Goal: Task Accomplishment & Management: Use online tool/utility

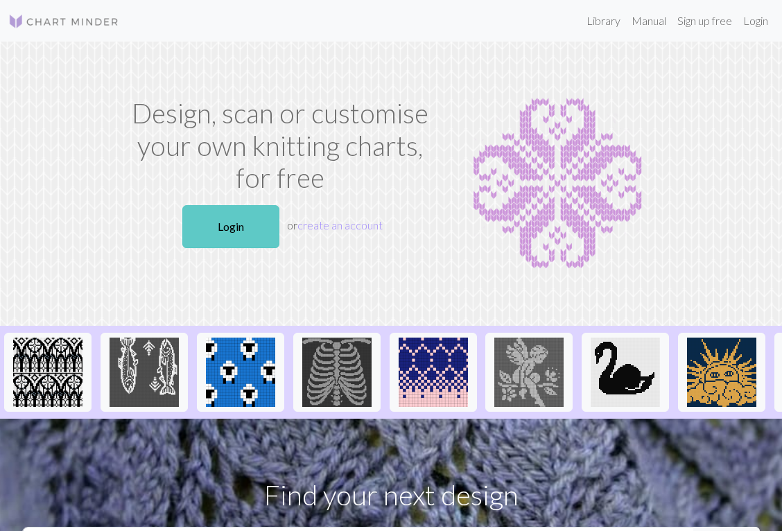
click at [245, 223] on link "Login" at bounding box center [230, 226] width 97 height 43
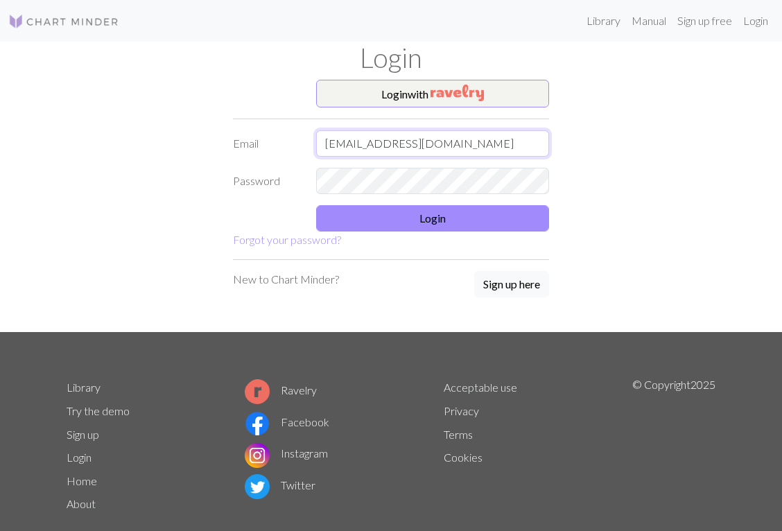
type input "[EMAIL_ADDRESS][DOMAIN_NAME]"
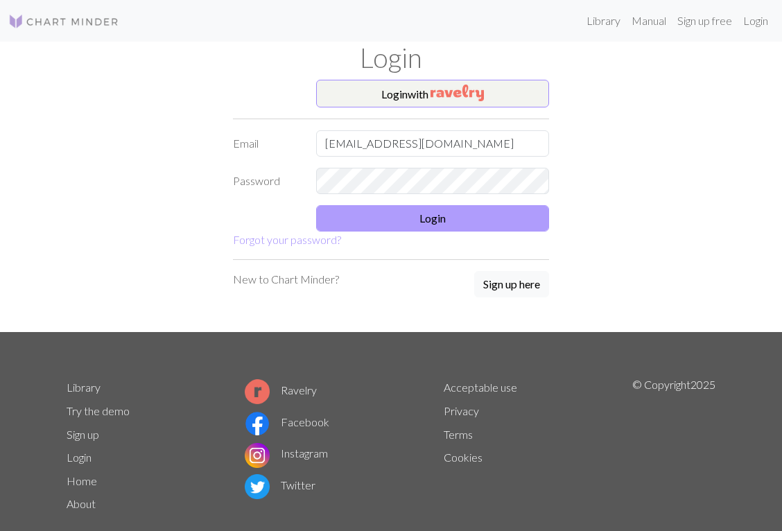
click at [413, 218] on button "Login" at bounding box center [432, 218] width 233 height 26
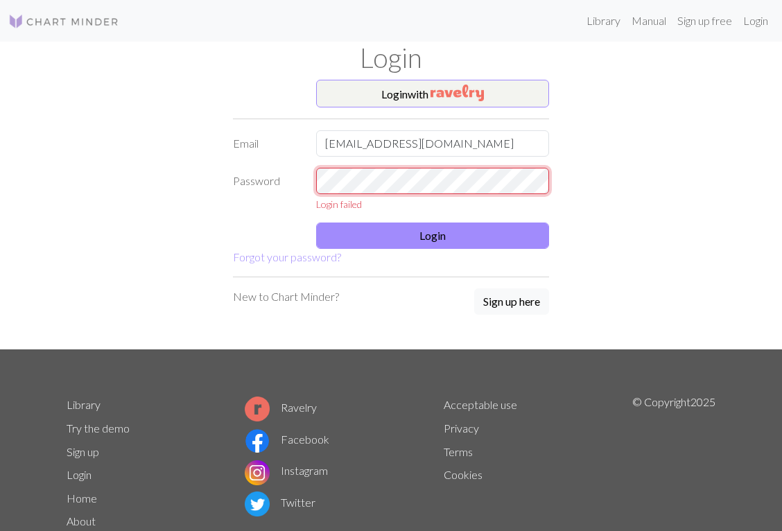
click at [269, 176] on div "Password Login failed" at bounding box center [391, 190] width 333 height 44
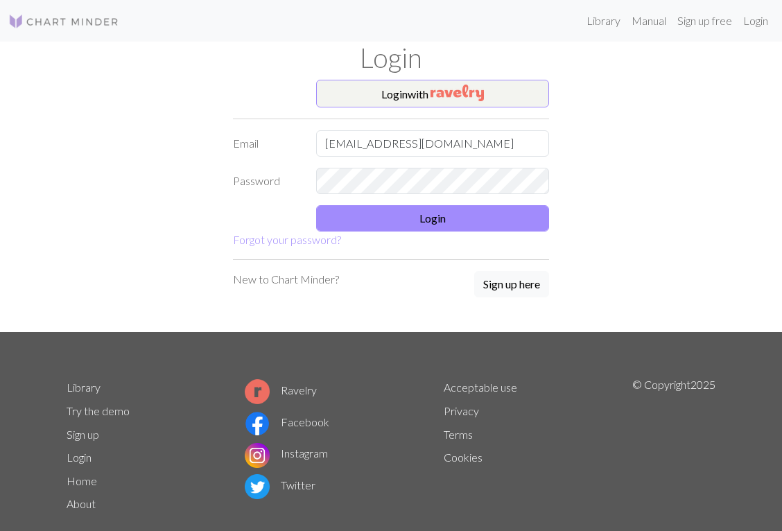
click at [569, 168] on div "Login with Email [EMAIL_ADDRESS][DOMAIN_NAME] Password Login Forgot your passwo…" at bounding box center [391, 206] width 666 height 252
click at [460, 220] on button "Login" at bounding box center [432, 218] width 233 height 26
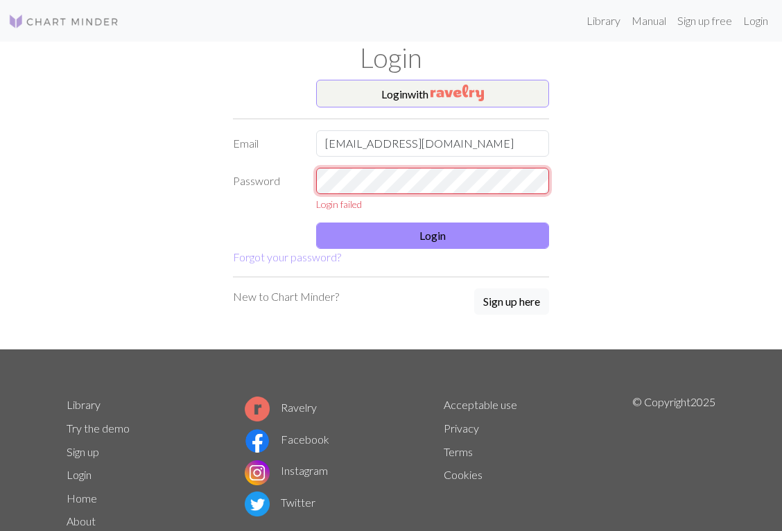
click at [241, 180] on div "Password Login failed" at bounding box center [391, 190] width 333 height 44
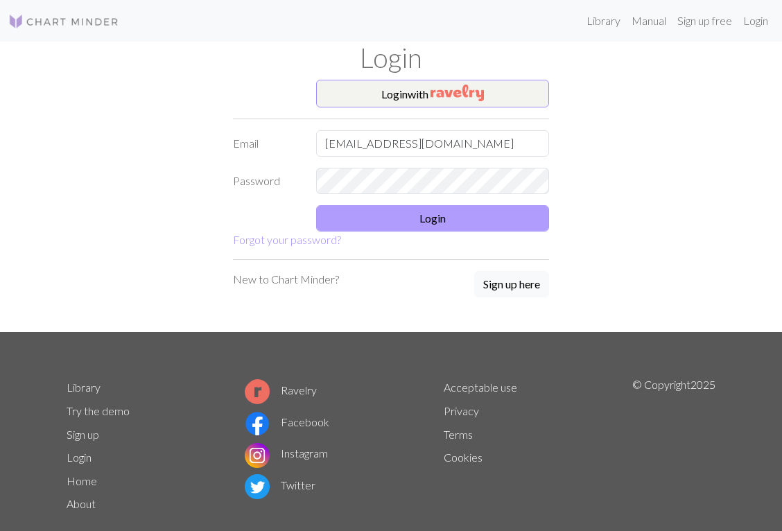
click at [361, 218] on button "Login" at bounding box center [432, 218] width 233 height 26
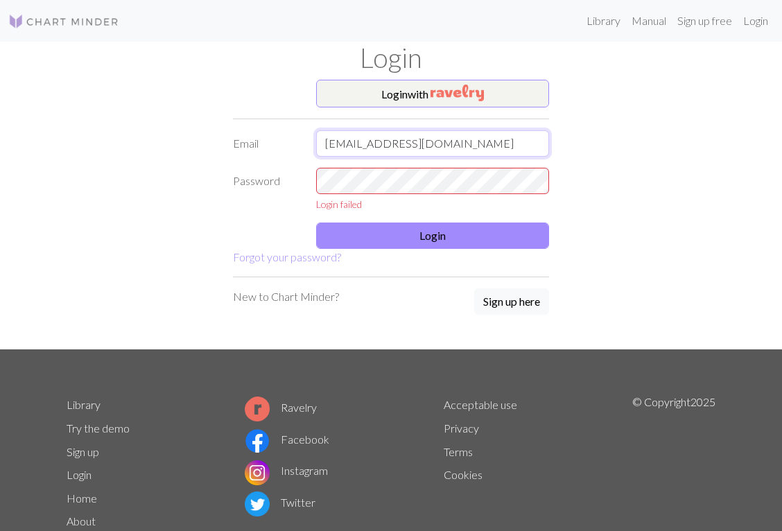
drag, startPoint x: 471, startPoint y: 145, endPoint x: 225, endPoint y: 144, distance: 246.8
click at [225, 144] on div "Email [EMAIL_ADDRESS][DOMAIN_NAME]" at bounding box center [391, 143] width 333 height 26
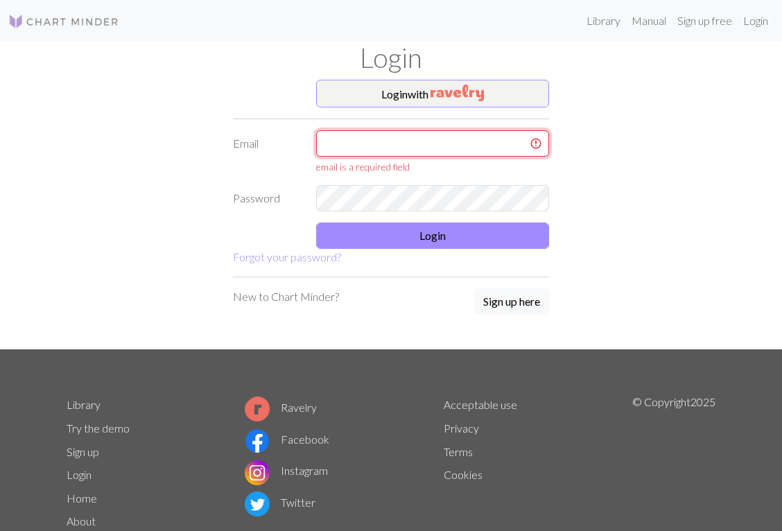
click at [379, 142] on input "text" at bounding box center [432, 143] width 233 height 26
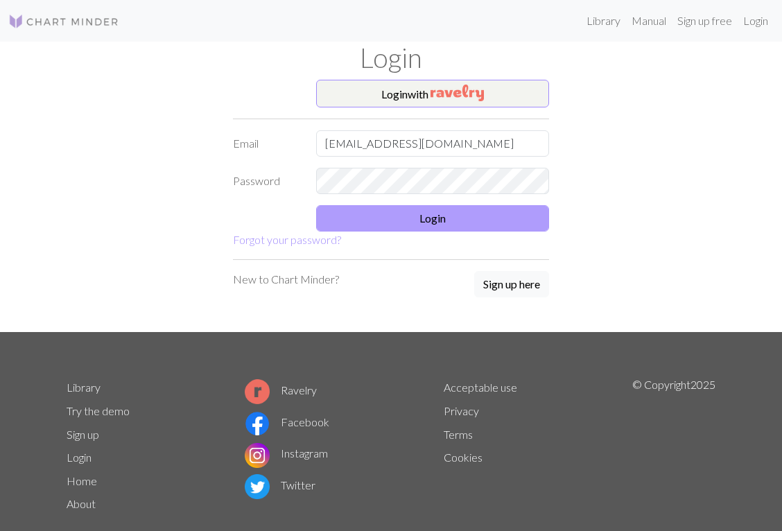
click at [367, 225] on button "Login" at bounding box center [432, 218] width 233 height 26
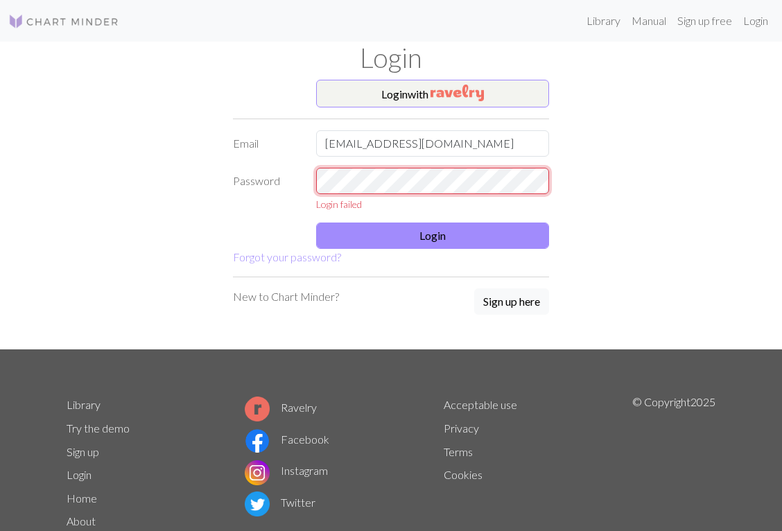
click at [205, 178] on div "Login with Email [EMAIL_ADDRESS][DOMAIN_NAME] Password Login failed Login Forgo…" at bounding box center [391, 215] width 666 height 270
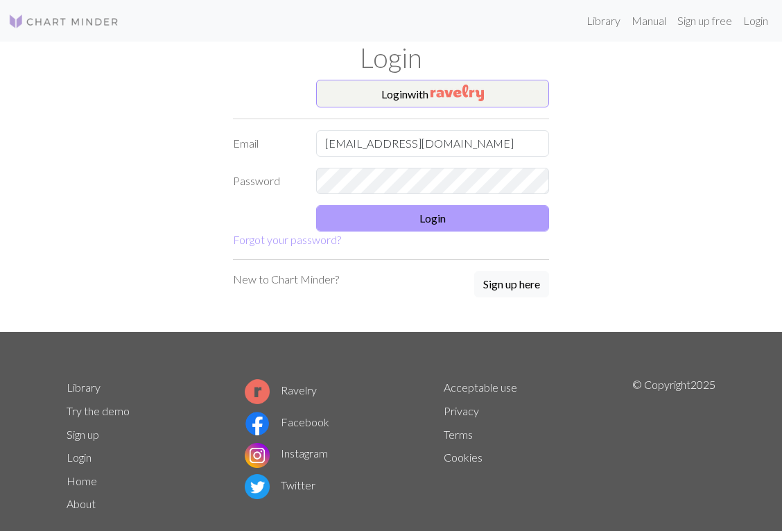
click at [345, 223] on button "Login" at bounding box center [432, 218] width 233 height 26
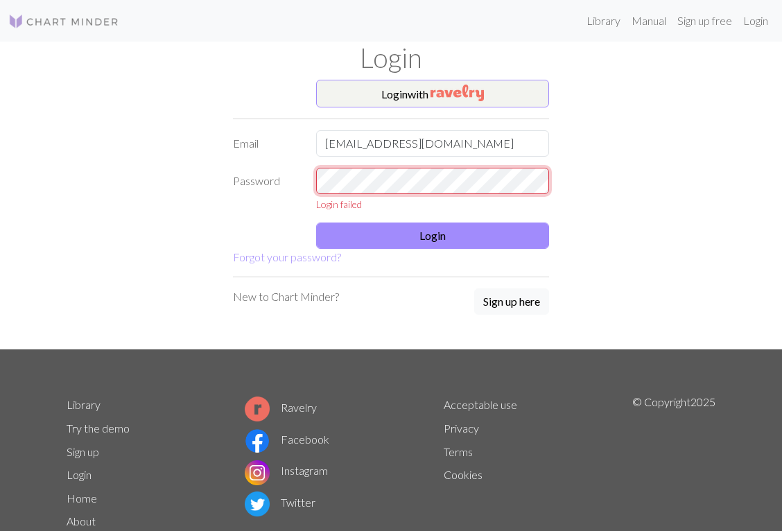
click at [180, 171] on div "Login with Email [EMAIL_ADDRESS][DOMAIN_NAME] Password Login failed Login Forgo…" at bounding box center [391, 215] width 666 height 270
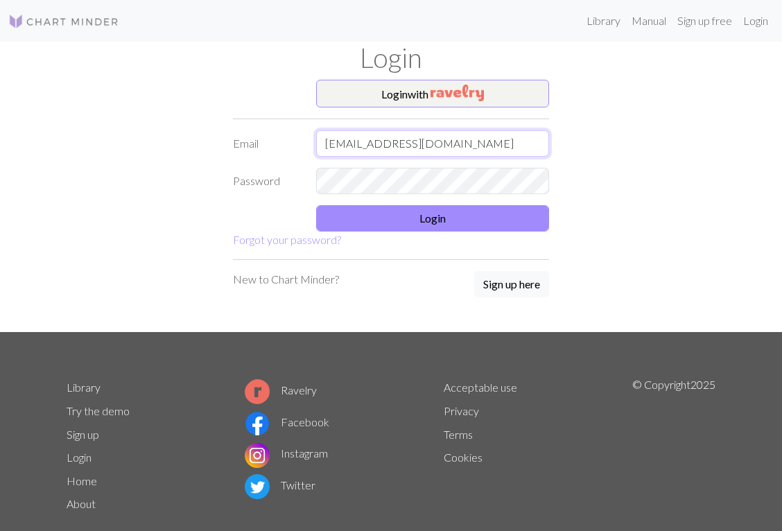
drag, startPoint x: 477, startPoint y: 140, endPoint x: 209, endPoint y: 114, distance: 268.9
click at [209, 114] on div "Login with Email [EMAIL_ADDRESS][DOMAIN_NAME] Password Login Forgot your passwo…" at bounding box center [391, 206] width 666 height 252
type input "[EMAIL_ADDRESS][DOMAIN_NAME]"
click at [530, 256] on div "Login with Email [EMAIL_ADDRESS][DOMAIN_NAME] Password Login Forgot your passwo…" at bounding box center [391, 206] width 333 height 252
click at [202, 161] on div "Login with Email [EMAIL_ADDRESS][DOMAIN_NAME] Password Login Forgot your passwo…" at bounding box center [391, 206] width 666 height 252
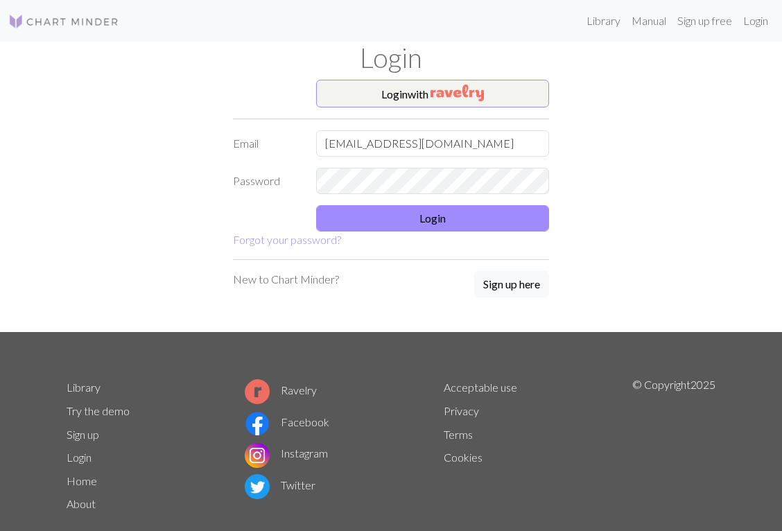
click at [590, 153] on div "Login with Email [EMAIL_ADDRESS][DOMAIN_NAME] Password Login Forgot your passwo…" at bounding box center [391, 206] width 666 height 252
click at [484, 218] on button "Login" at bounding box center [432, 218] width 233 height 26
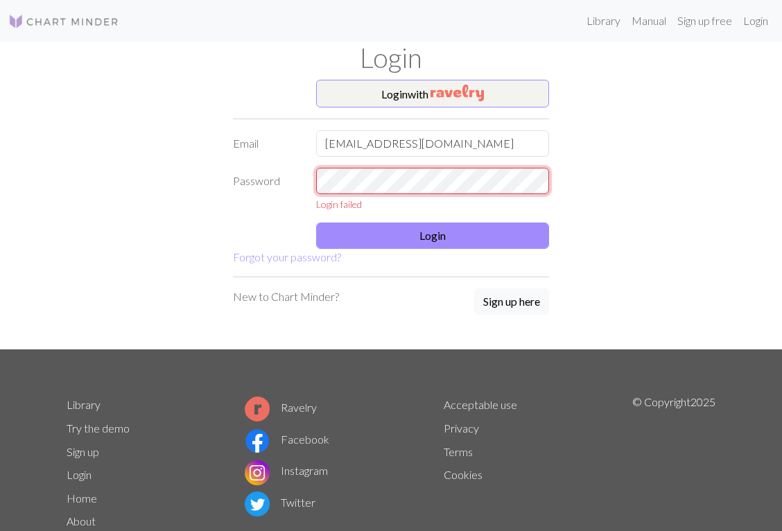
click at [254, 182] on div "Password Login failed" at bounding box center [391, 190] width 333 height 44
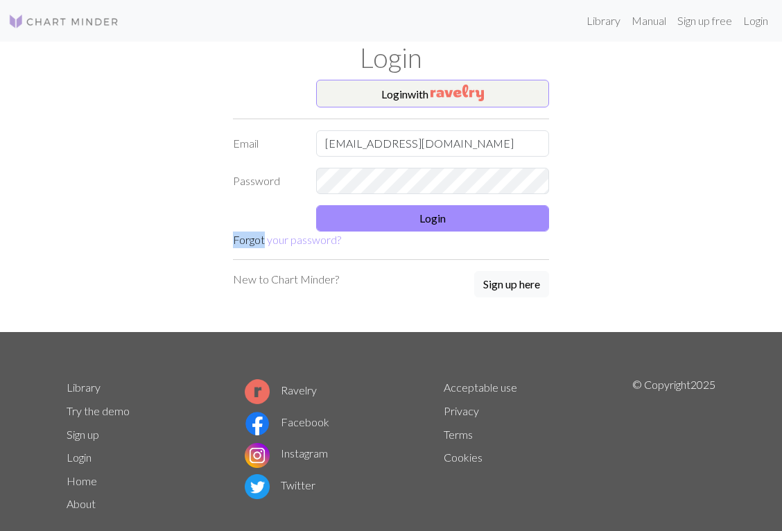
click at [573, 207] on div "Login with Email [EMAIL_ADDRESS][DOMAIN_NAME] Password Login Forgot your passwo…" at bounding box center [391, 206] width 666 height 252
click at [209, 169] on div "Login with Email [EMAIL_ADDRESS][DOMAIN_NAME] Password Login Forgot your passwo…" at bounding box center [391, 206] width 666 height 252
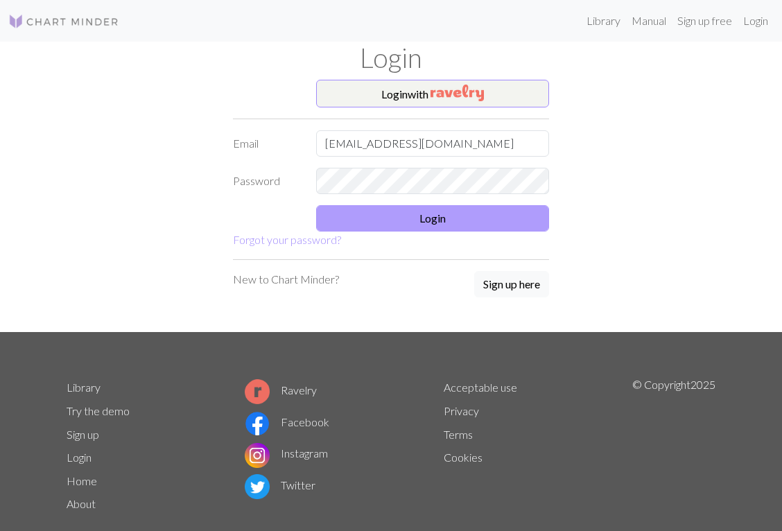
click at [354, 220] on button "Login" at bounding box center [432, 218] width 233 height 26
click at [513, 234] on form "Login with Email [EMAIL_ADDRESS][DOMAIN_NAME] Password Login Forgot your passwo…" at bounding box center [391, 164] width 316 height 168
click at [429, 218] on button "Login" at bounding box center [432, 218] width 233 height 26
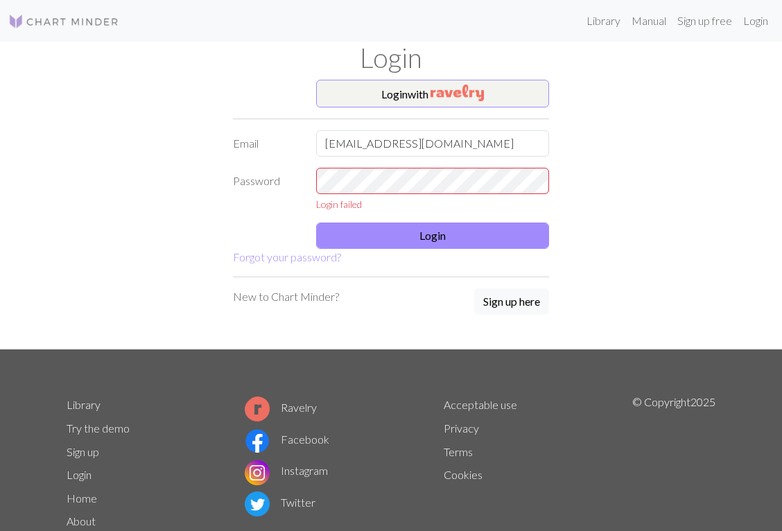
click at [77, 24] on img at bounding box center [63, 21] width 111 height 17
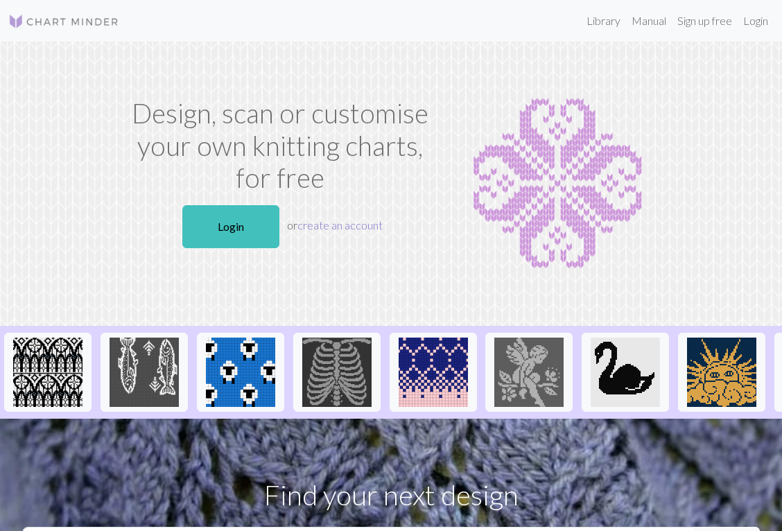
click at [366, 227] on link "create an account" at bounding box center [339, 224] width 85 height 13
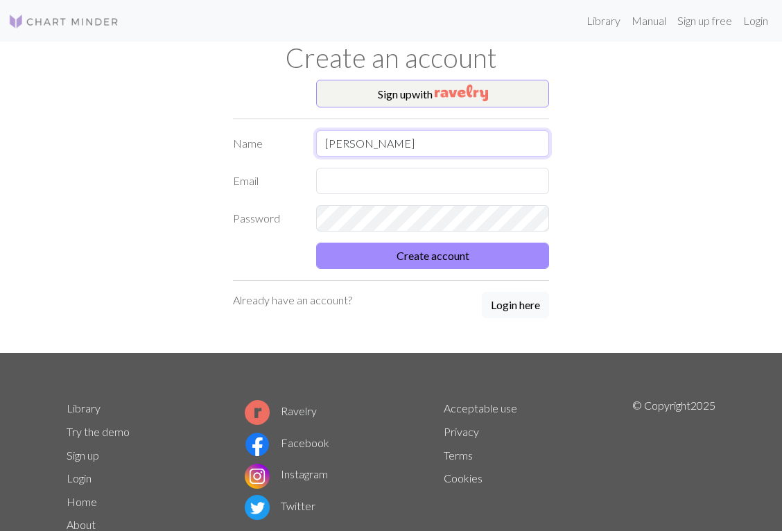
type input "[PERSON_NAME]"
type input "Lidstrom"
click at [306, 238] on form "Name [PERSON_NAME] Email [PERSON_NAME] Password Create account" at bounding box center [391, 199] width 316 height 139
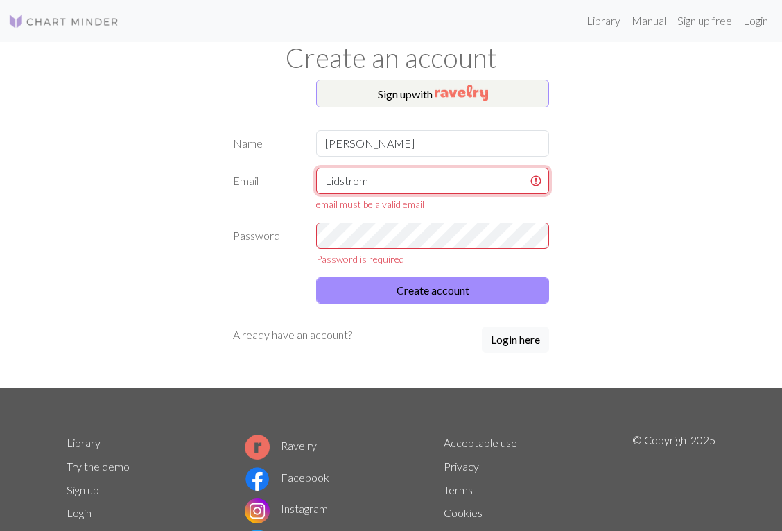
drag, startPoint x: 385, startPoint y: 183, endPoint x: 277, endPoint y: 179, distance: 108.2
click at [277, 179] on div "Email Lidstrom email must be a valid email" at bounding box center [391, 190] width 333 height 44
click at [370, 141] on input "[PERSON_NAME]" at bounding box center [432, 143] width 233 height 26
type input "[PERSON_NAME]"
click at [354, 179] on input "text" at bounding box center [432, 181] width 233 height 26
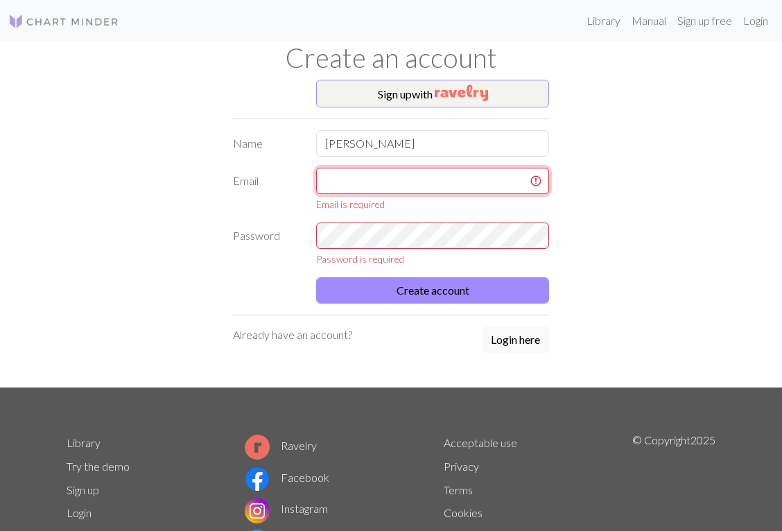
type input ";"
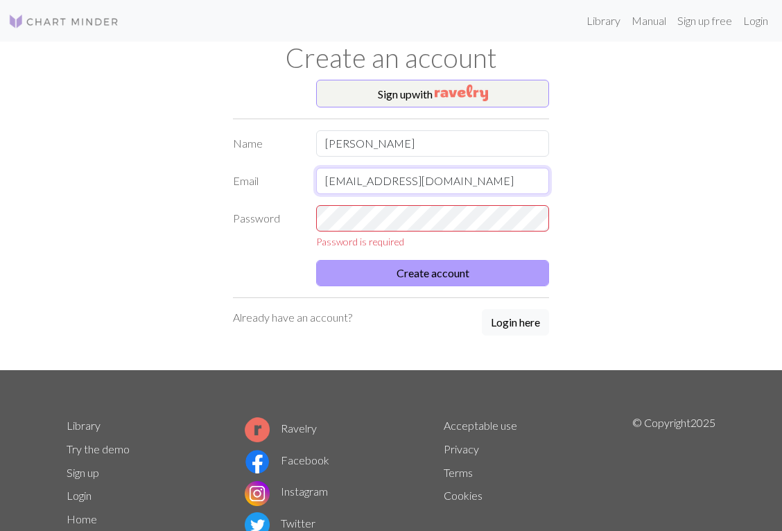
type input "[EMAIL_ADDRESS][DOMAIN_NAME]"
click at [370, 260] on button "Create account" at bounding box center [432, 273] width 233 height 26
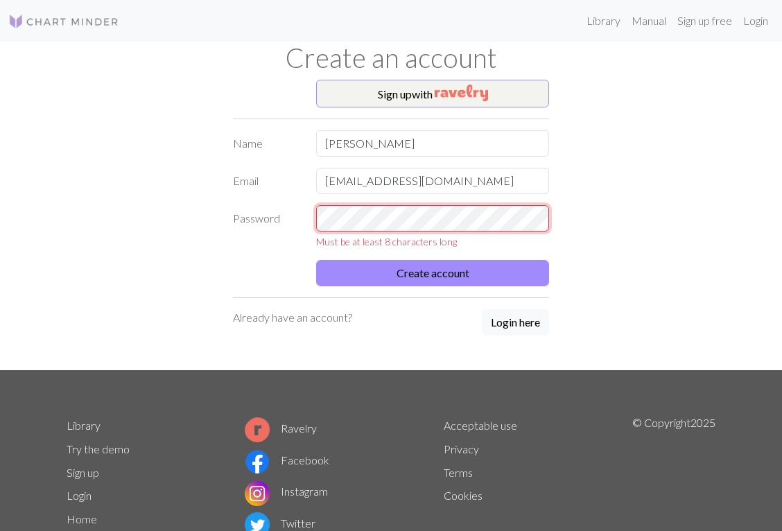
click at [266, 222] on div "Password Must be at least 8 characters long" at bounding box center [391, 227] width 333 height 44
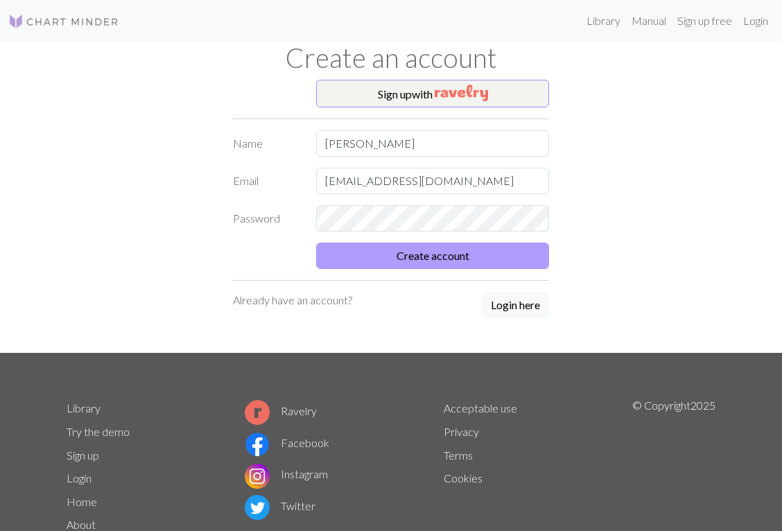
click at [374, 258] on button "Create account" at bounding box center [432, 256] width 233 height 26
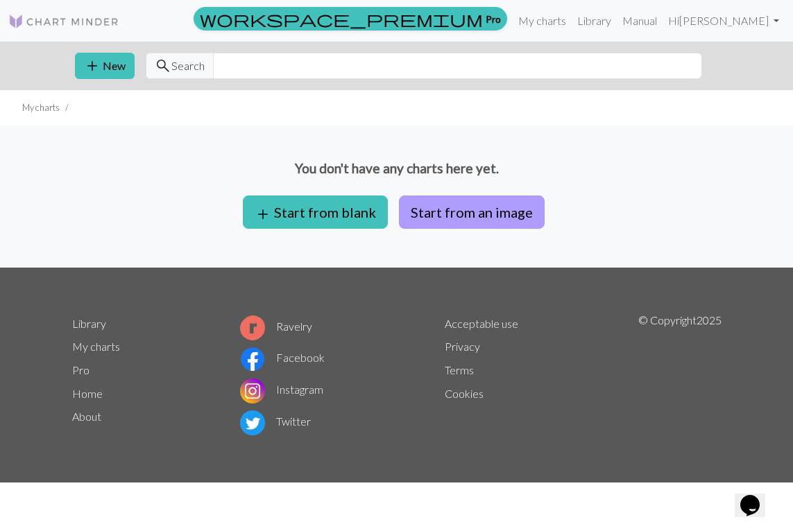
click at [447, 207] on button "Start from an image" at bounding box center [472, 212] width 146 height 33
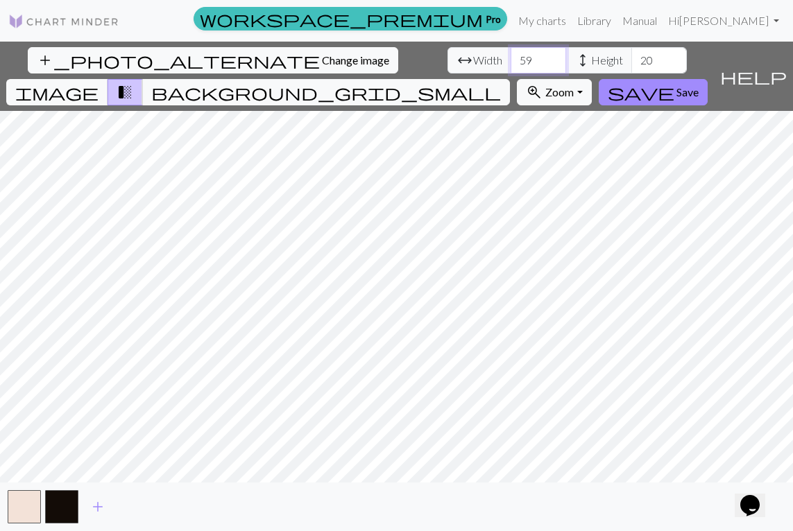
click at [510, 56] on input "59" at bounding box center [537, 60] width 55 height 26
click at [510, 56] on input "60" at bounding box center [537, 60] width 55 height 26
click at [510, 56] on input "61" at bounding box center [537, 60] width 55 height 26
click at [510, 56] on input "62" at bounding box center [537, 60] width 55 height 26
click at [510, 56] on input "63" at bounding box center [537, 60] width 55 height 26
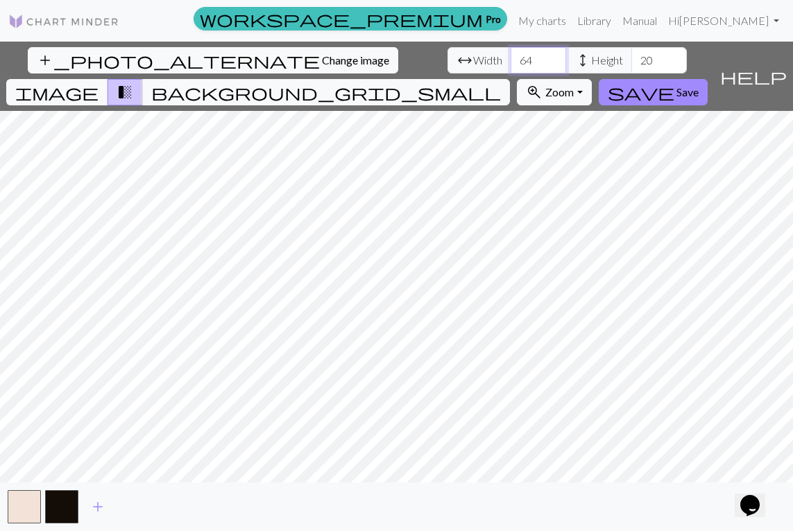
click at [510, 56] on input "64" at bounding box center [537, 60] width 55 height 26
click at [510, 56] on input "65" at bounding box center [537, 60] width 55 height 26
click at [510, 56] on input "66" at bounding box center [537, 60] width 55 height 26
click at [510, 56] on input "67" at bounding box center [537, 60] width 55 height 26
click at [510, 56] on input "68" at bounding box center [537, 60] width 55 height 26
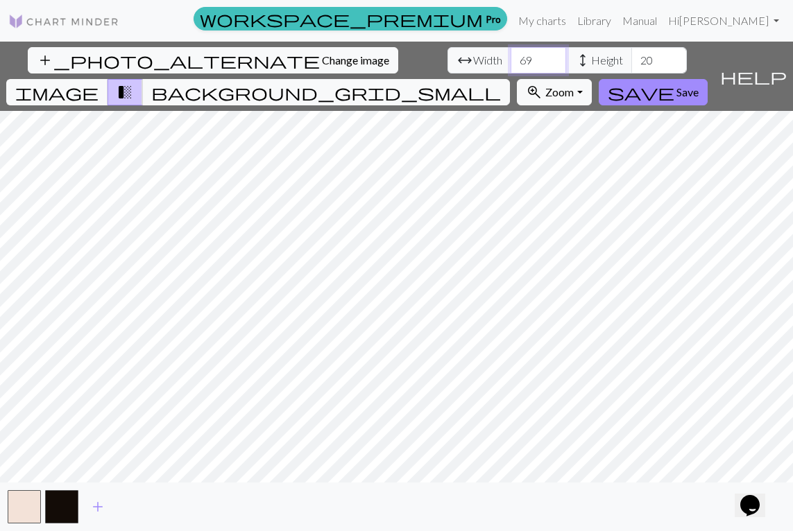
click at [510, 56] on input "69" at bounding box center [537, 60] width 55 height 26
type input "70"
click at [510, 56] on input "70" at bounding box center [537, 60] width 55 height 26
click at [631, 57] on input "99" at bounding box center [658, 60] width 55 height 26
click at [631, 59] on input "100" at bounding box center [658, 60] width 55 height 26
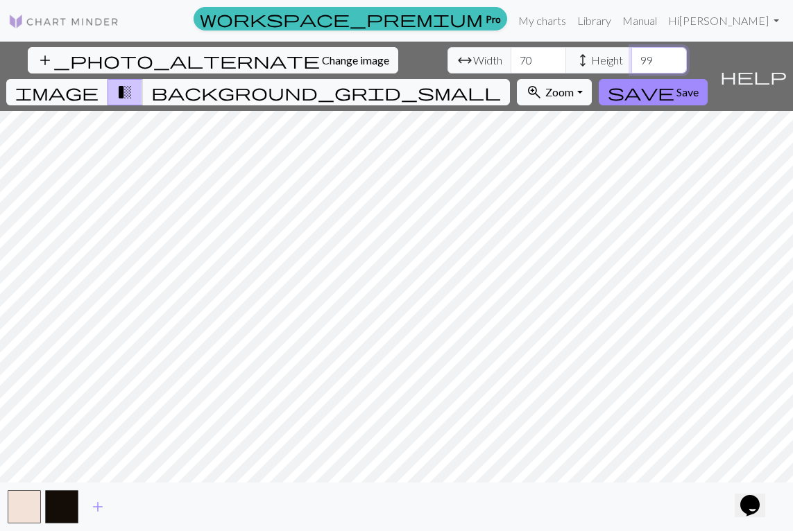
click at [631, 62] on input "99" at bounding box center [658, 60] width 55 height 26
click at [631, 62] on input "98" at bounding box center [658, 60] width 55 height 26
click at [631, 62] on input "97" at bounding box center [658, 60] width 55 height 26
click at [631, 62] on input "96" at bounding box center [658, 60] width 55 height 26
click at [631, 62] on input "95" at bounding box center [658, 60] width 55 height 26
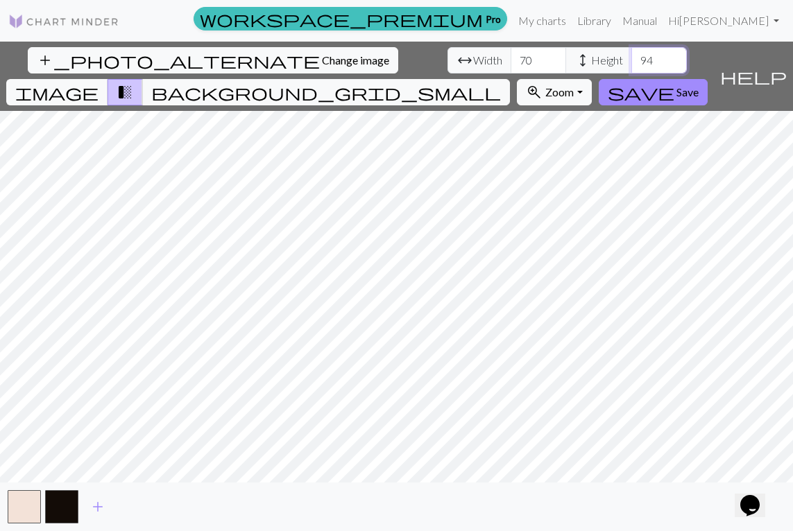
click at [631, 62] on input "94" at bounding box center [658, 60] width 55 height 26
click at [631, 62] on input "93" at bounding box center [658, 60] width 55 height 26
click at [98, 502] on span "add" at bounding box center [97, 506] width 17 height 19
click at [131, 505] on span "add" at bounding box center [135, 506] width 17 height 19
click at [631, 64] on input "92" at bounding box center [658, 60] width 55 height 26
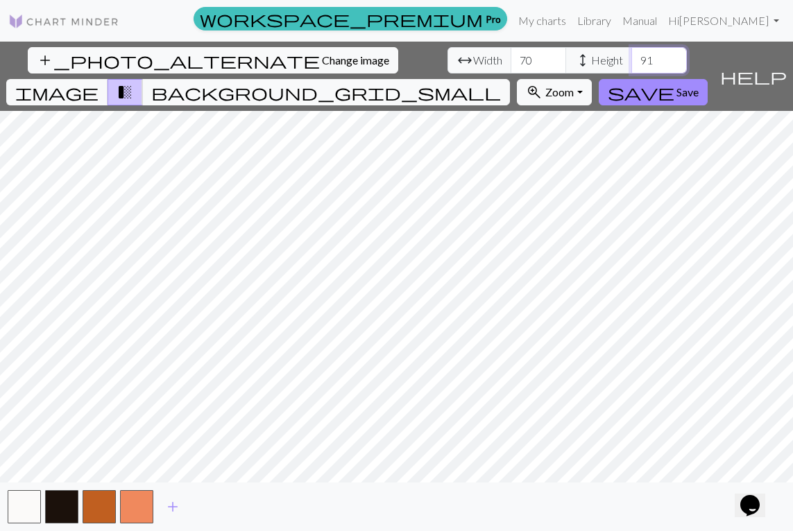
click at [631, 64] on input "91" at bounding box center [658, 60] width 55 height 26
click at [631, 64] on input "90" at bounding box center [658, 60] width 55 height 26
click at [631, 64] on input "89" at bounding box center [658, 60] width 55 height 26
click at [631, 64] on input "88" at bounding box center [658, 60] width 55 height 26
click at [631, 64] on input "87" at bounding box center [658, 60] width 55 height 26
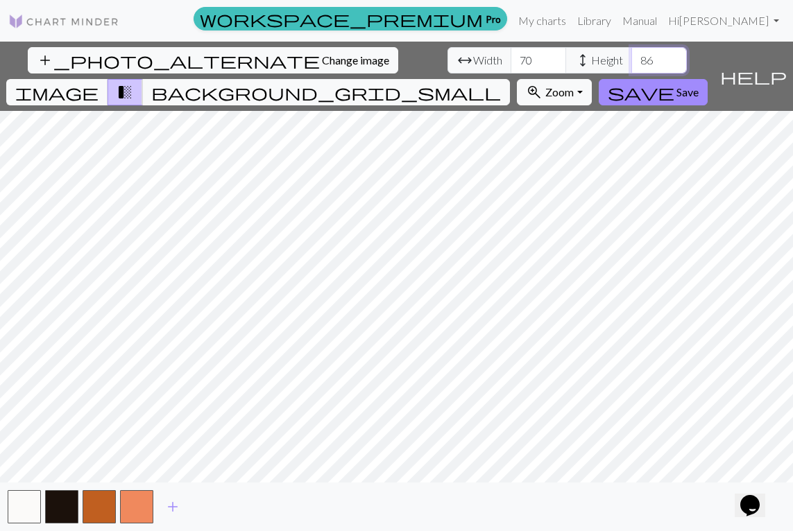
click at [631, 64] on input "86" at bounding box center [658, 60] width 55 height 26
click at [631, 64] on input "85" at bounding box center [658, 60] width 55 height 26
click at [631, 64] on input "84" at bounding box center [658, 60] width 55 height 26
click at [631, 63] on input "83" at bounding box center [658, 60] width 55 height 26
click at [631, 63] on input "82" at bounding box center [658, 60] width 55 height 26
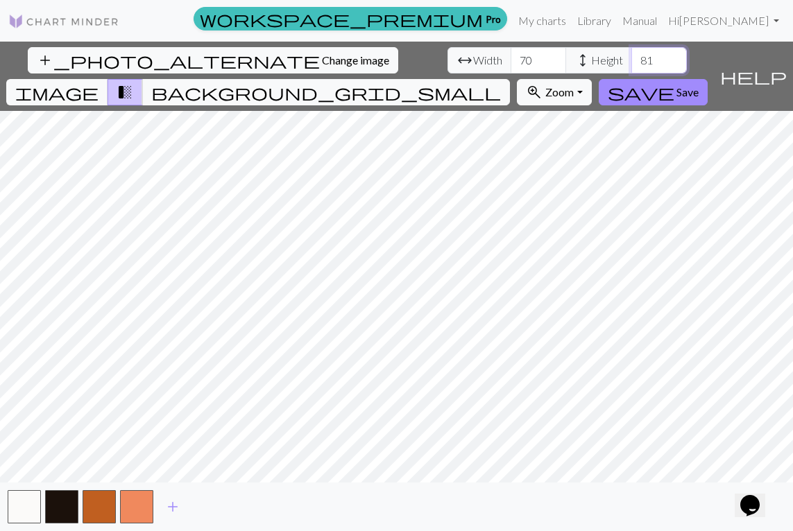
click at [631, 63] on input "81" at bounding box center [658, 60] width 55 height 26
click at [631, 63] on input "80" at bounding box center [658, 60] width 55 height 26
click at [631, 63] on input "79" at bounding box center [658, 60] width 55 height 26
click at [631, 63] on input "78" at bounding box center [658, 60] width 55 height 26
click at [631, 63] on input "77" at bounding box center [658, 60] width 55 height 26
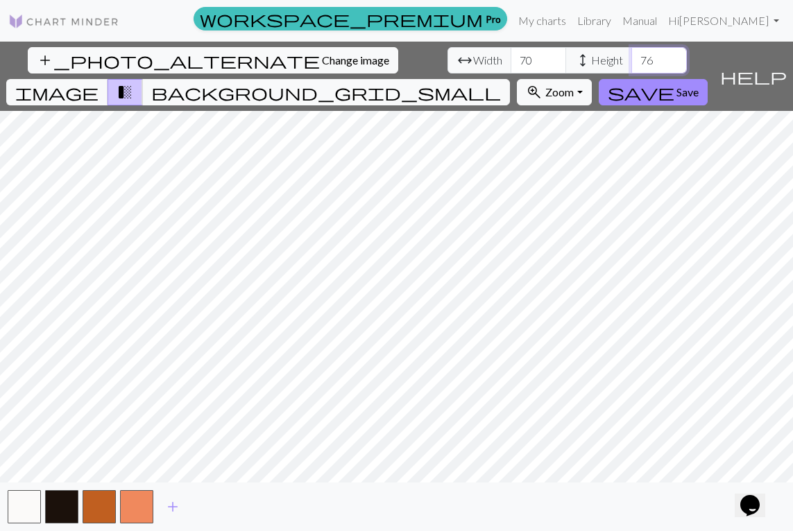
click at [631, 63] on input "76" at bounding box center [658, 60] width 55 height 26
click at [631, 57] on input "104" at bounding box center [658, 60] width 55 height 26
click at [631, 62] on input "103" at bounding box center [658, 60] width 55 height 26
click at [631, 62] on input "102" at bounding box center [658, 60] width 55 height 26
click at [631, 62] on input "101" at bounding box center [658, 60] width 55 height 26
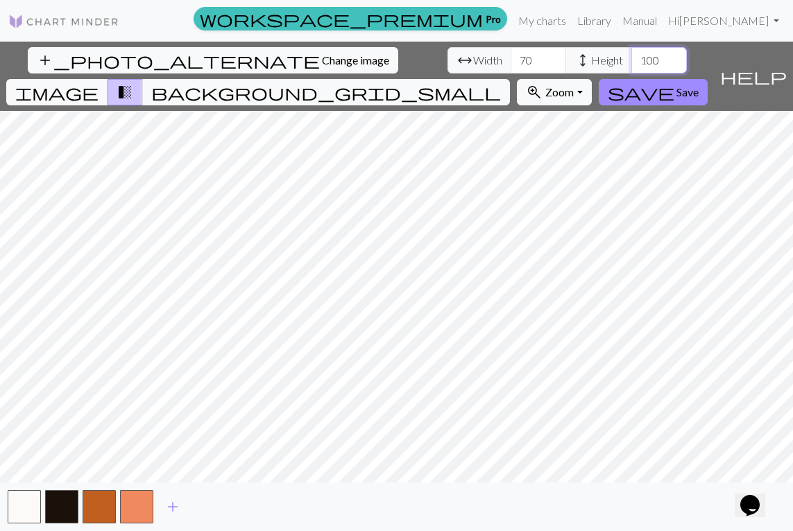
click at [631, 62] on input "100" at bounding box center [658, 60] width 55 height 26
click at [631, 62] on input "99" at bounding box center [658, 60] width 55 height 26
click at [631, 62] on input "98" at bounding box center [658, 60] width 55 height 26
click at [631, 62] on input "97" at bounding box center [658, 60] width 55 height 26
click at [631, 62] on input "96" at bounding box center [658, 60] width 55 height 26
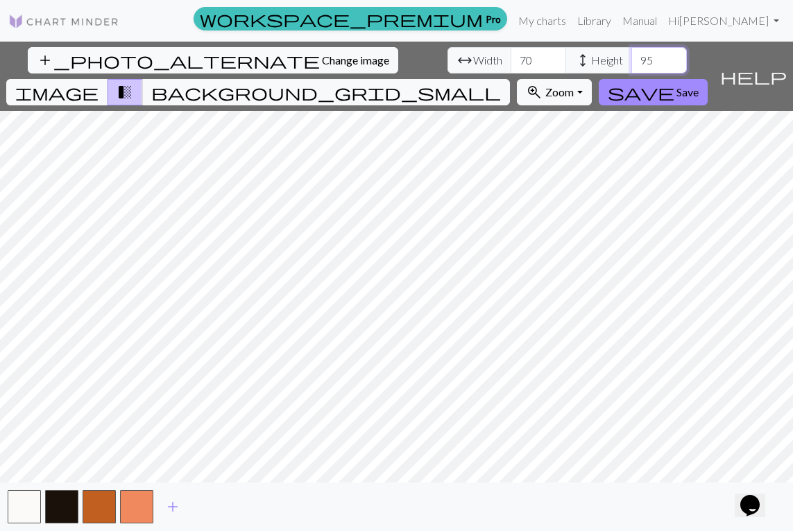
click at [631, 62] on input "95" at bounding box center [658, 60] width 55 height 26
click at [631, 62] on input "94" at bounding box center [658, 60] width 55 height 26
type input "93"
click at [631, 62] on input "93" at bounding box center [658, 60] width 55 height 26
click at [573, 85] on span "Zoom" at bounding box center [559, 91] width 28 height 13
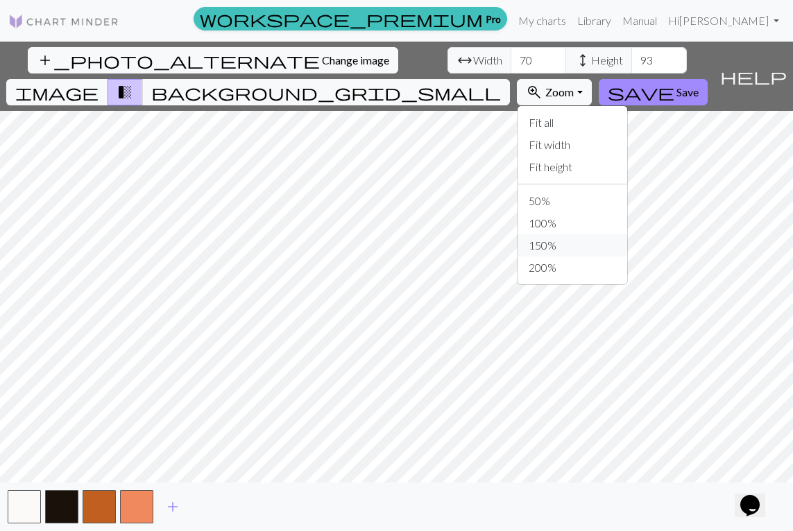
click at [601, 234] on button "150%" at bounding box center [572, 245] width 110 height 22
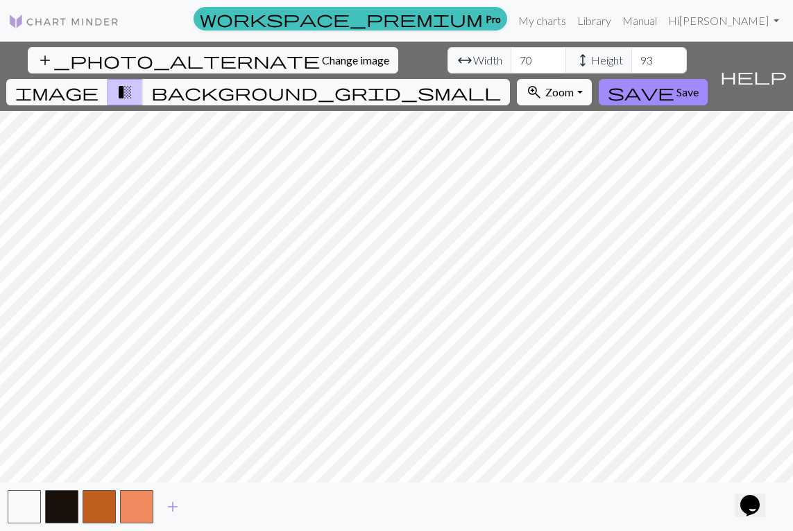
click at [591, 79] on button "zoom_in Zoom Zoom" at bounding box center [554, 92] width 74 height 26
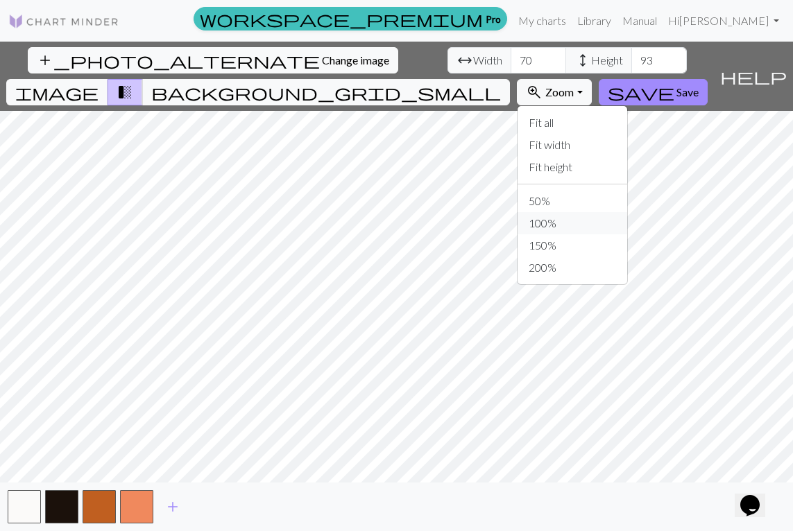
click at [616, 212] on button "100%" at bounding box center [572, 223] width 110 height 22
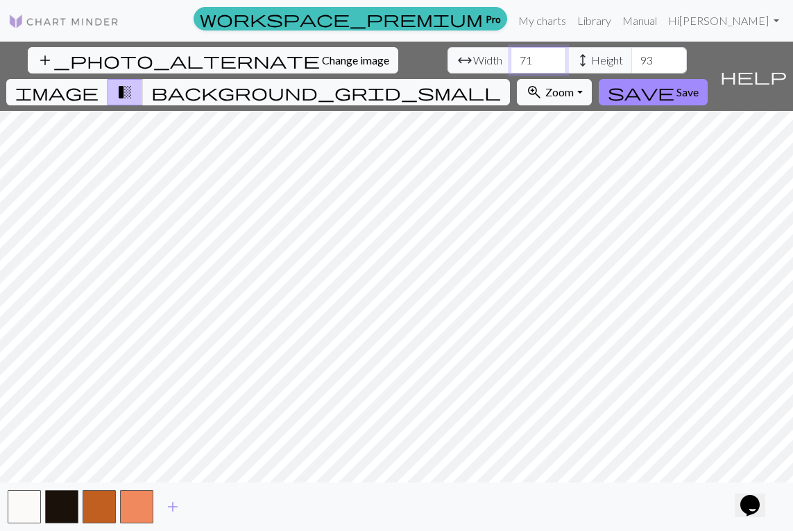
click at [510, 56] on input "71" at bounding box center [537, 60] width 55 height 26
click at [510, 56] on input "72" at bounding box center [537, 60] width 55 height 26
click at [510, 56] on input "73" at bounding box center [537, 60] width 55 height 26
click at [510, 56] on input "74" at bounding box center [537, 60] width 55 height 26
click at [510, 56] on input "75" at bounding box center [537, 60] width 55 height 26
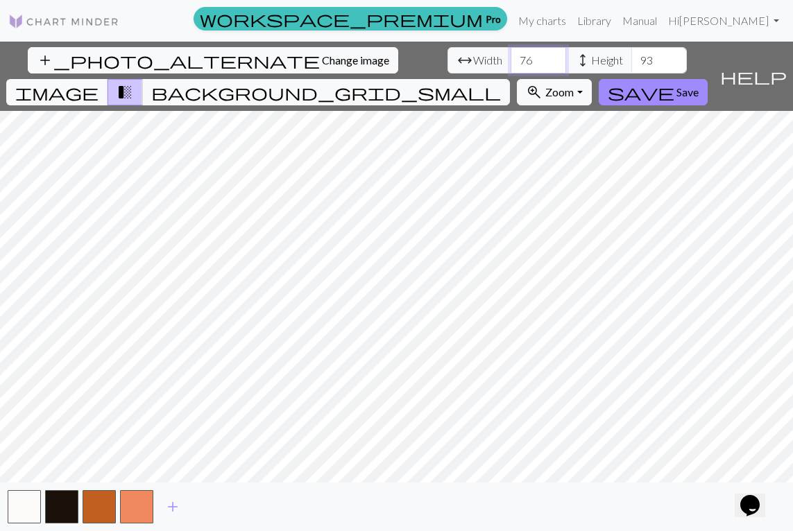
click at [510, 56] on input "76" at bounding box center [537, 60] width 55 height 26
click at [510, 56] on input "77" at bounding box center [537, 60] width 55 height 26
click at [510, 56] on input "78" at bounding box center [537, 60] width 55 height 26
click at [510, 56] on input "79" at bounding box center [537, 60] width 55 height 26
click at [510, 56] on input "80" at bounding box center [537, 60] width 55 height 26
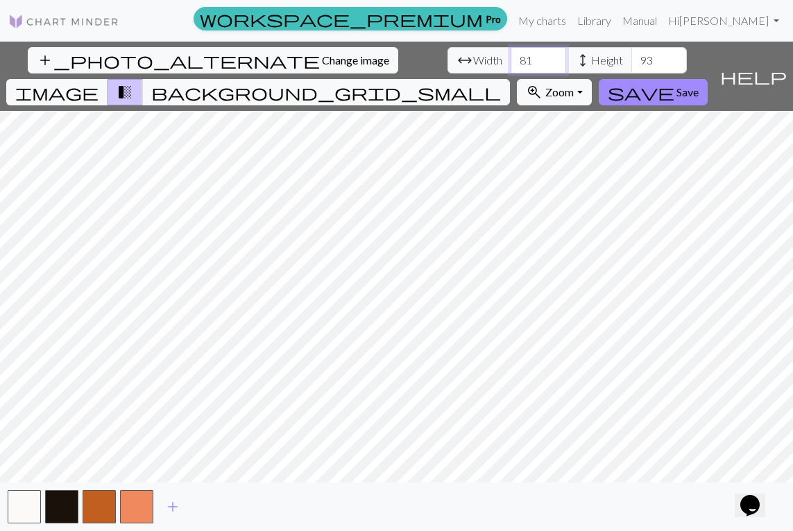
click at [510, 56] on input "81" at bounding box center [537, 60] width 55 height 26
click at [510, 56] on input "82" at bounding box center [537, 60] width 55 height 26
click at [510, 56] on input "83" at bounding box center [537, 60] width 55 height 26
click at [510, 56] on input "100" at bounding box center [537, 60] width 55 height 26
click at [510, 56] on input "101" at bounding box center [537, 60] width 55 height 26
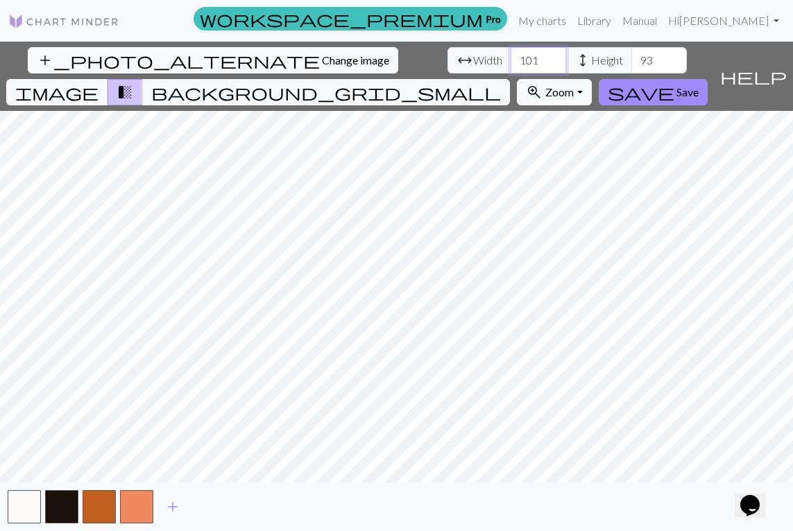
type input "100"
click at [510, 62] on input "100" at bounding box center [537, 60] width 55 height 26
click at [631, 56] on input "109" at bounding box center [658, 60] width 55 height 26
click at [631, 56] on input "116" at bounding box center [658, 60] width 55 height 26
click at [631, 56] on input "117" at bounding box center [658, 60] width 55 height 26
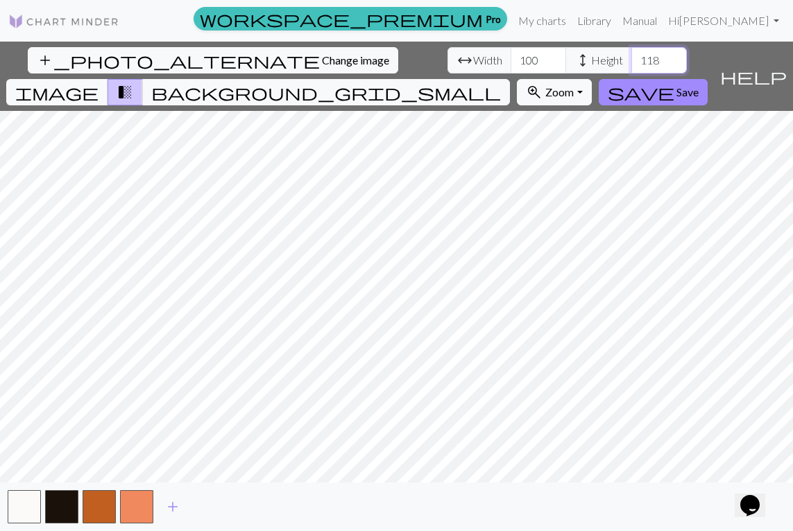
click at [631, 56] on input "118" at bounding box center [658, 60] width 55 height 26
click at [631, 56] on input "119" at bounding box center [658, 60] width 55 height 26
click at [631, 56] on input "120" at bounding box center [658, 60] width 55 height 26
click at [631, 56] on input "121" at bounding box center [658, 60] width 55 height 26
click at [631, 56] on input "122" at bounding box center [658, 60] width 55 height 26
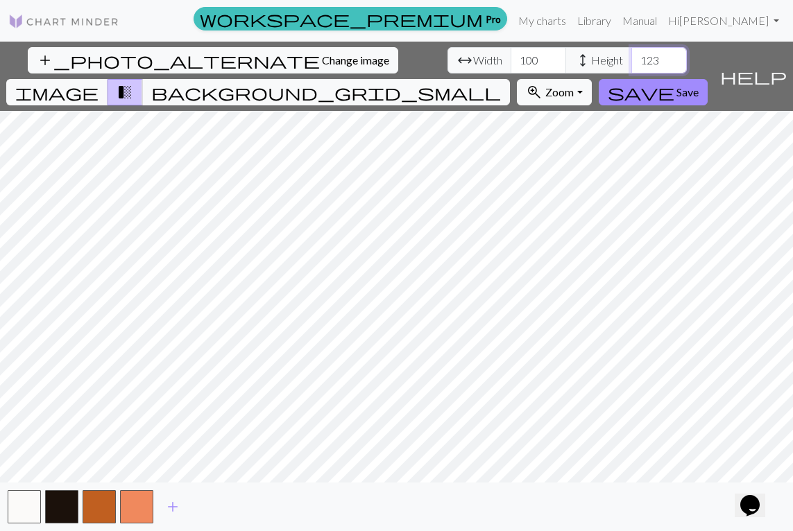
click at [631, 56] on input "123" at bounding box center [658, 60] width 55 height 26
click at [631, 56] on input "124" at bounding box center [658, 60] width 55 height 26
click at [631, 56] on input "125" at bounding box center [658, 60] width 55 height 26
click at [631, 56] on input "126" at bounding box center [658, 60] width 55 height 26
click at [631, 56] on input "127" at bounding box center [658, 60] width 55 height 26
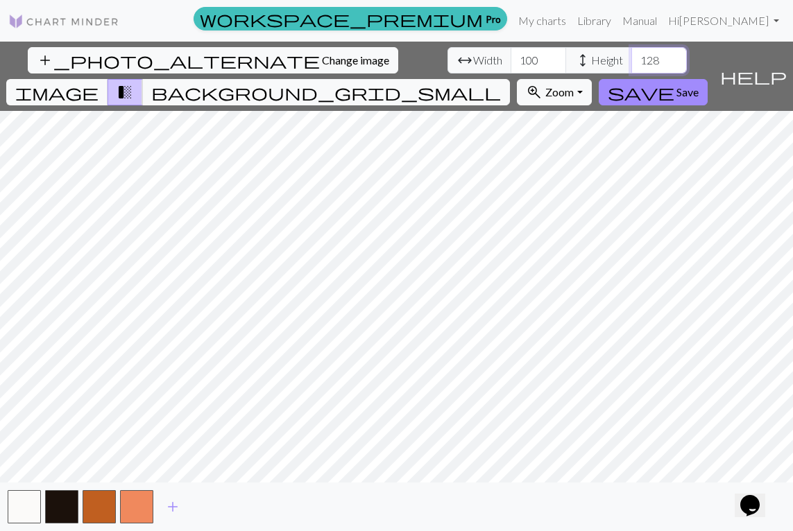
click at [631, 56] on input "128" at bounding box center [658, 60] width 55 height 26
click at [631, 56] on input "129" at bounding box center [658, 60] width 55 height 26
click at [631, 56] on input "130" at bounding box center [658, 60] width 55 height 26
click at [631, 56] on input "131" at bounding box center [658, 60] width 55 height 26
click at [631, 56] on input "132" at bounding box center [658, 60] width 55 height 26
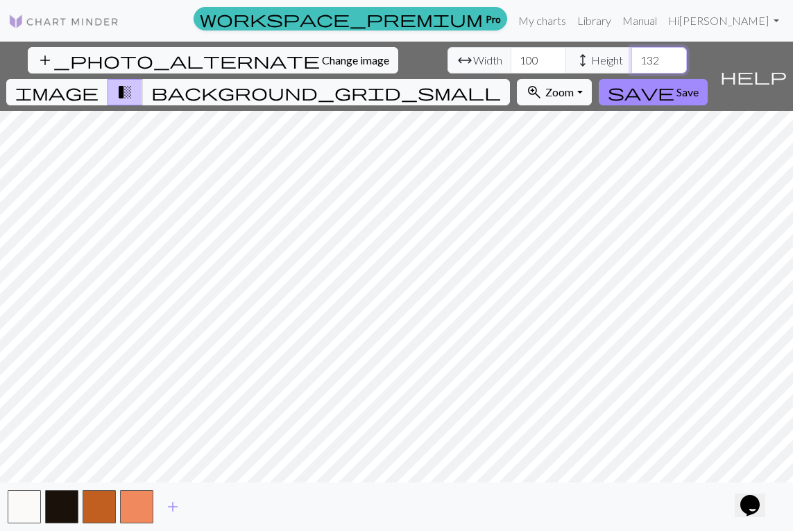
type input "133"
click at [631, 56] on input "133" at bounding box center [658, 60] width 55 height 26
click at [98, 83] on span "image" at bounding box center [56, 92] width 83 height 19
click at [133, 83] on span "transition_fade" at bounding box center [124, 92] width 17 height 19
click at [501, 83] on span "background_grid_small" at bounding box center [325, 92] width 349 height 19
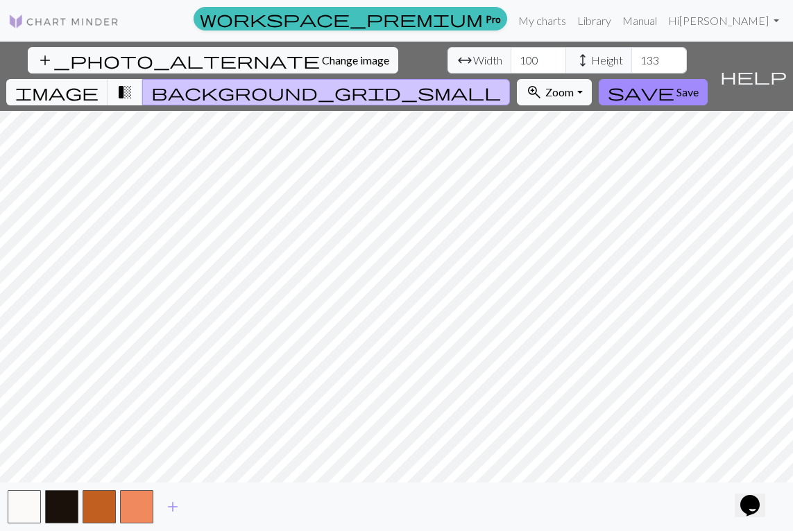
click at [133, 83] on span "transition_fade" at bounding box center [124, 92] width 17 height 19
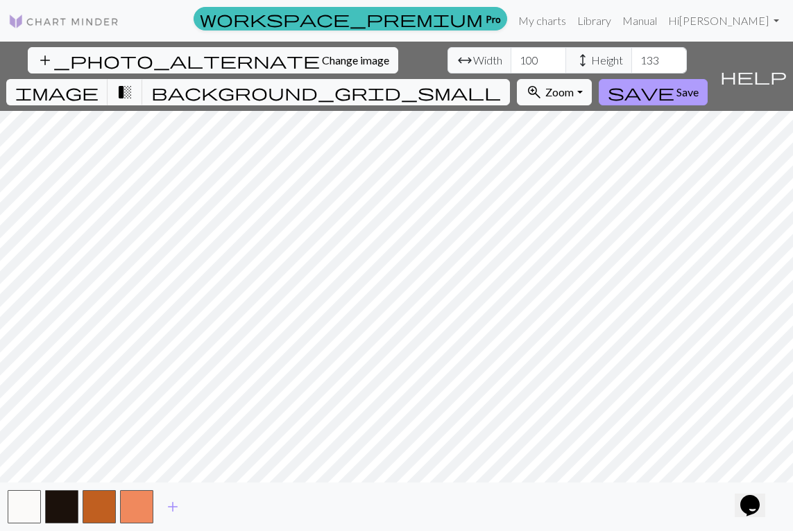
click at [674, 83] on span "save" at bounding box center [640, 92] width 67 height 19
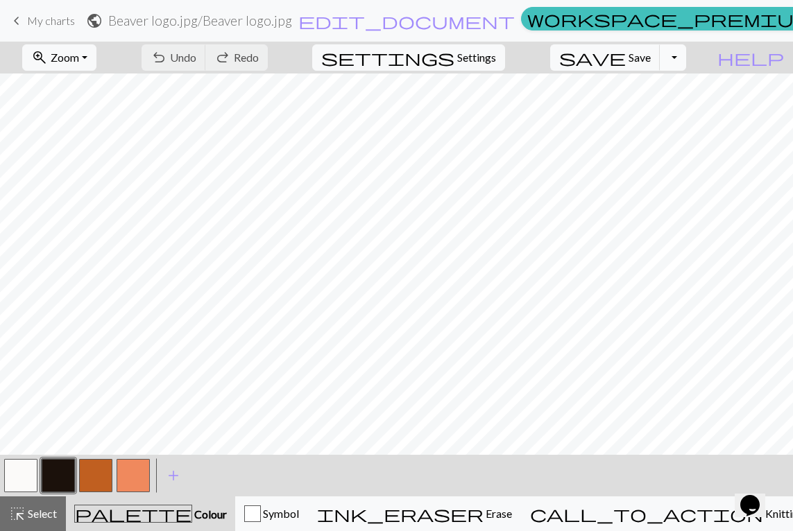
click at [686, 60] on button "Toggle Dropdown" at bounding box center [672, 57] width 26 height 26
click at [708, 52] on div "zoom_in Zoom Zoom Fit all Fit width Fit height 50% 100% 150% 200% undo Undo Und…" at bounding box center [354, 58] width 708 height 32
click at [96, 55] on button "zoom_in Zoom Zoom" at bounding box center [59, 57] width 74 height 26
click at [87, 163] on button "50%" at bounding box center [78, 166] width 110 height 22
click at [64, 22] on span "My charts" at bounding box center [51, 20] width 48 height 13
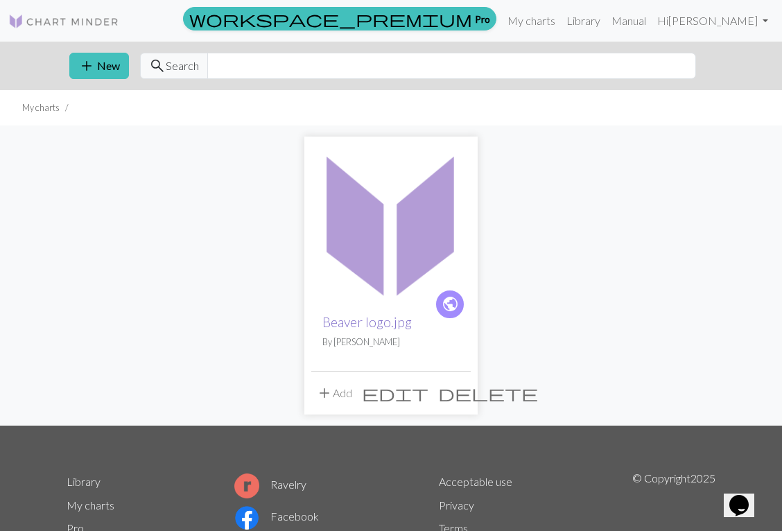
click at [354, 322] on link "Beaver logo.jpg" at bounding box center [366, 322] width 89 height 16
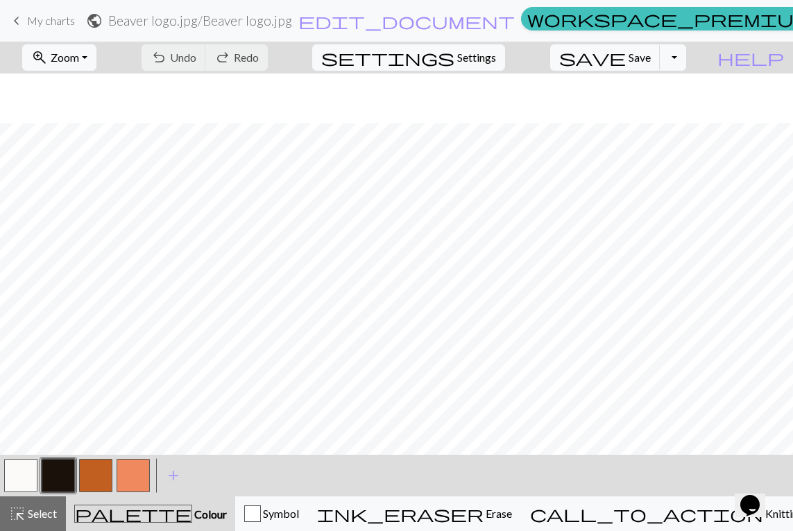
scroll to position [107, 0]
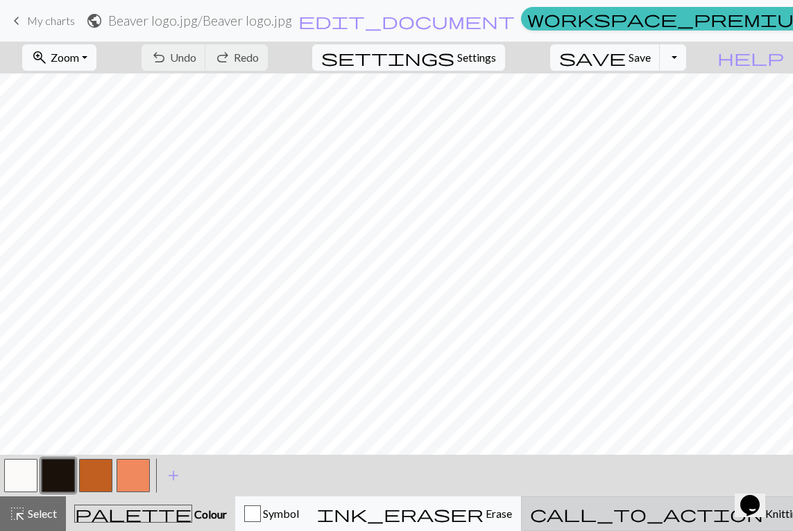
click at [763, 512] on span "Knitting mode" at bounding box center [798, 513] width 70 height 13
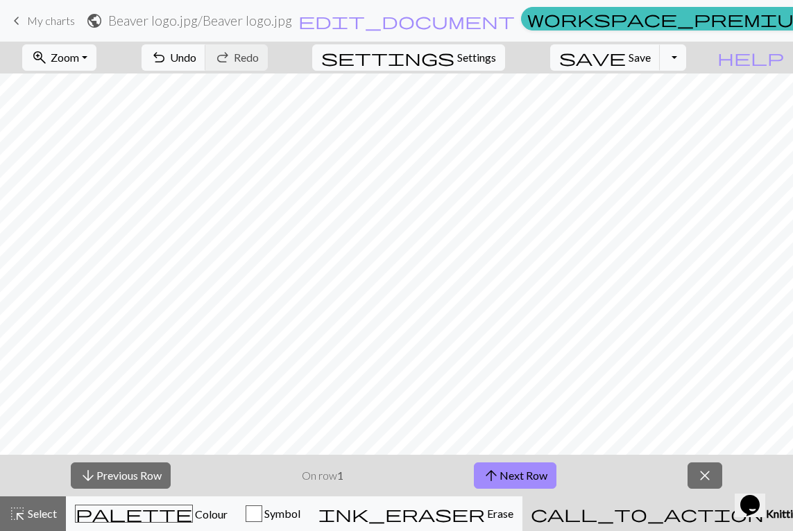
click at [763, 512] on span "Knitting mode" at bounding box center [798, 513] width 70 height 13
click at [709, 471] on span "close" at bounding box center [704, 475] width 17 height 19
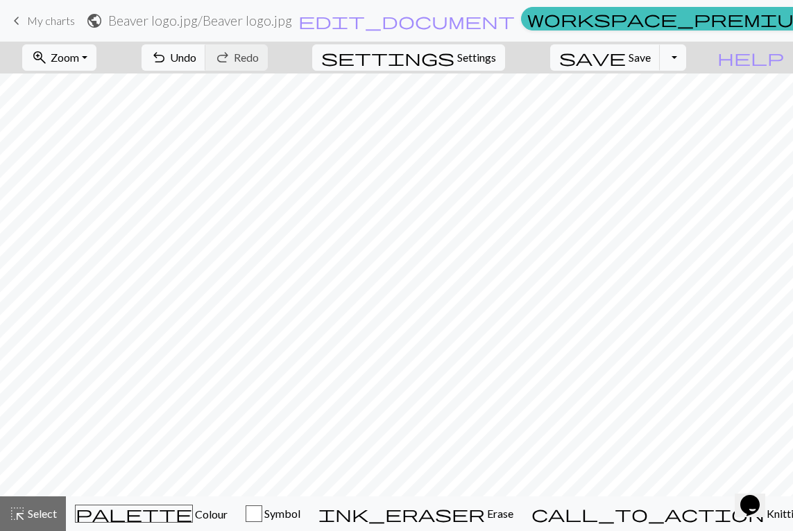
scroll to position [0, 0]
click at [96, 55] on button "zoom_in Zoom Zoom" at bounding box center [59, 57] width 74 height 26
click at [97, 163] on button "50%" at bounding box center [78, 166] width 110 height 22
click at [686, 55] on button "Toggle Dropdown" at bounding box center [672, 57] width 26 height 26
click at [686, 63] on button "Toggle Dropdown" at bounding box center [672, 57] width 26 height 26
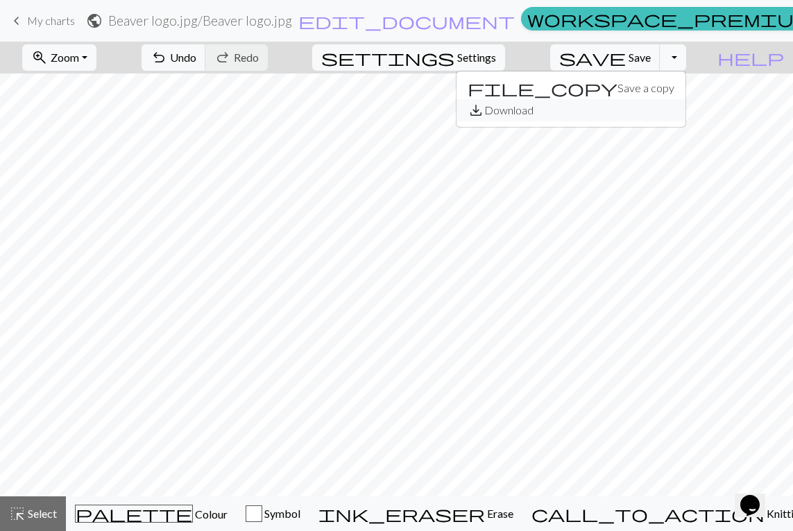
click at [670, 103] on button "save_alt Download" at bounding box center [570, 110] width 229 height 22
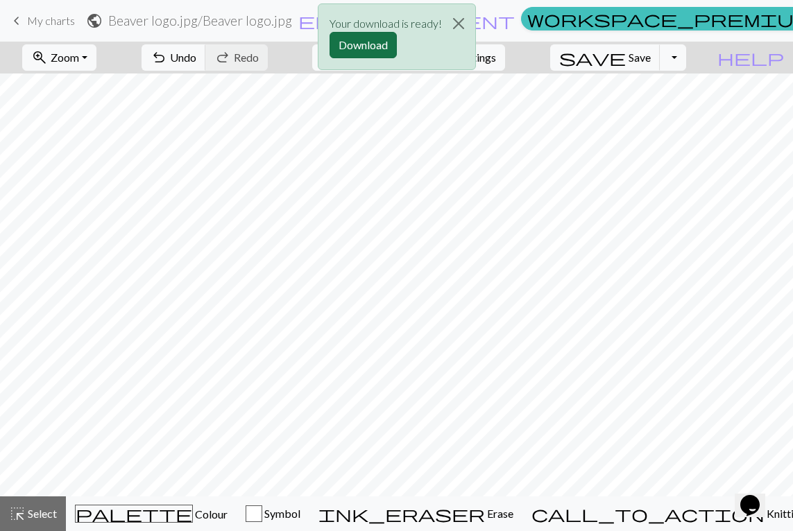
click at [379, 44] on button "Download" at bounding box center [362, 45] width 67 height 26
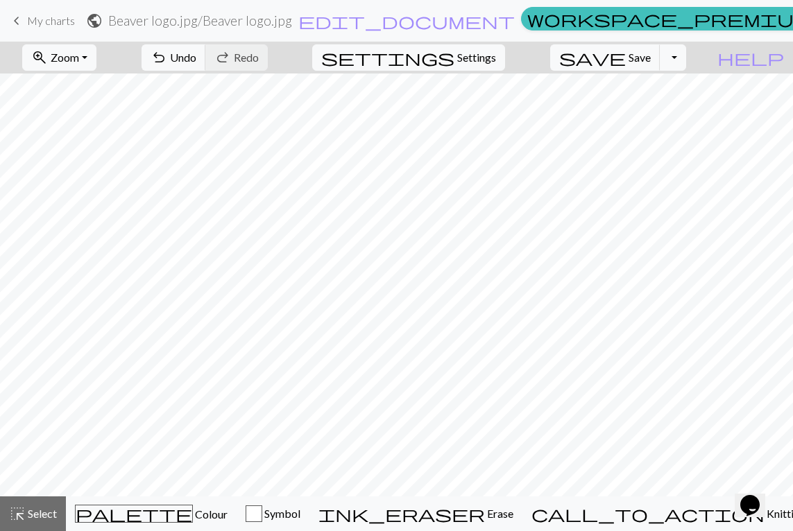
click at [64, 19] on span "My charts" at bounding box center [51, 20] width 48 height 13
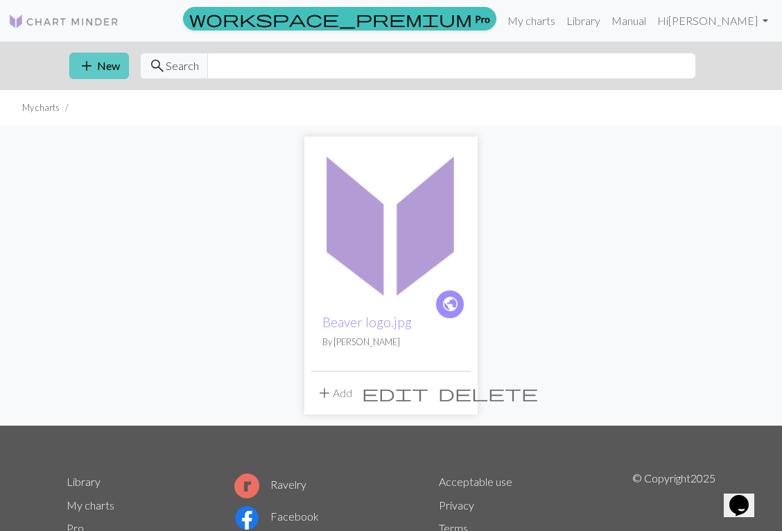
click at [110, 64] on button "add New" at bounding box center [99, 66] width 60 height 26
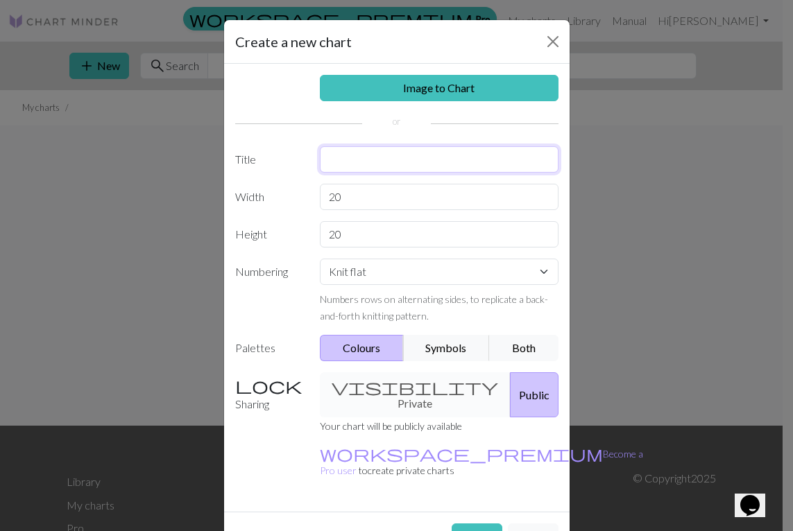
click at [354, 162] on input "text" at bounding box center [439, 159] width 239 height 26
type input "Beaver logo aspect"
drag, startPoint x: 349, startPoint y: 197, endPoint x: 311, endPoint y: 197, distance: 38.8
click at [311, 197] on div "20" at bounding box center [438, 197] width 255 height 26
type input "100"
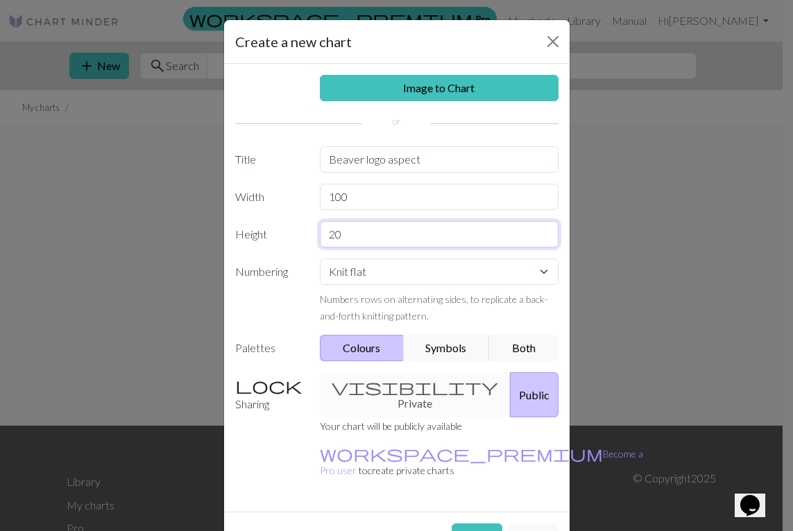
drag, startPoint x: 348, startPoint y: 236, endPoint x: 288, endPoint y: 234, distance: 60.3
click at [288, 234] on div "Height 20" at bounding box center [397, 234] width 340 height 26
type input "133"
click at [467, 524] on button "Create" at bounding box center [476, 537] width 51 height 26
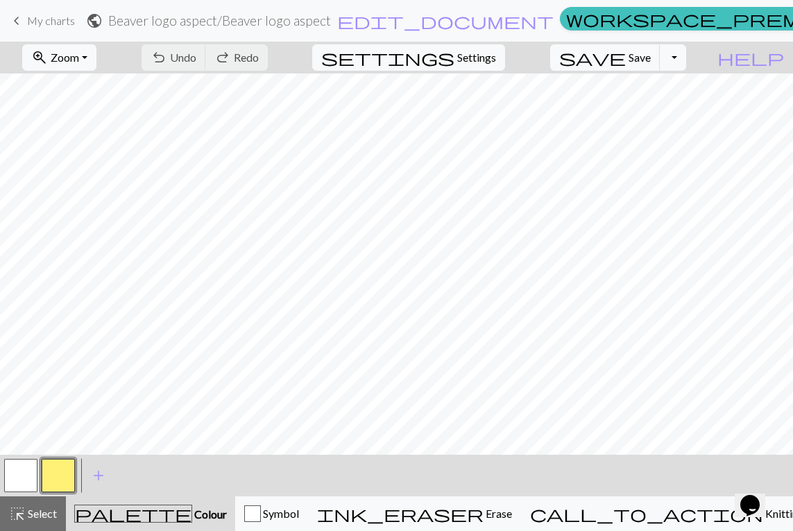
click at [67, 21] on span "My charts" at bounding box center [51, 20] width 48 height 13
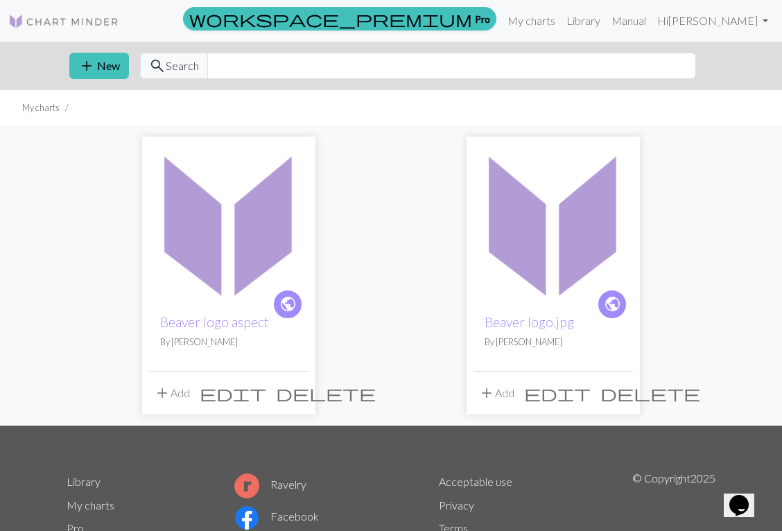
click at [261, 218] on img at bounding box center [228, 223] width 159 height 159
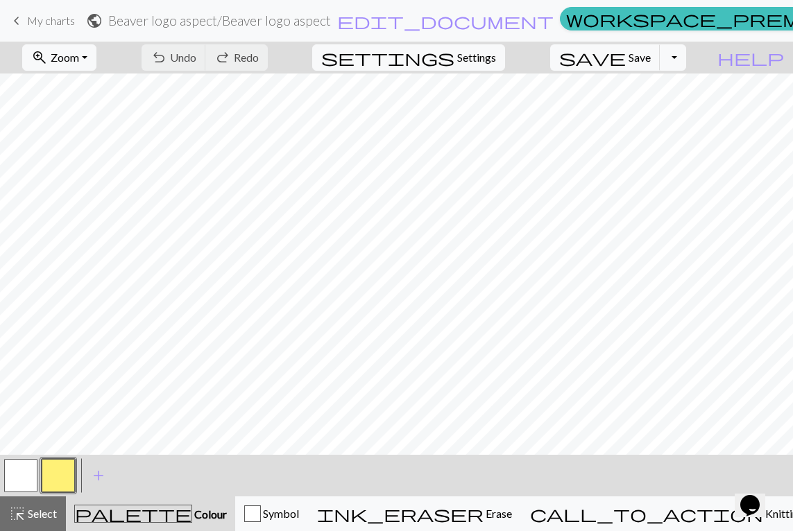
click at [53, 19] on span "My charts" at bounding box center [51, 20] width 48 height 13
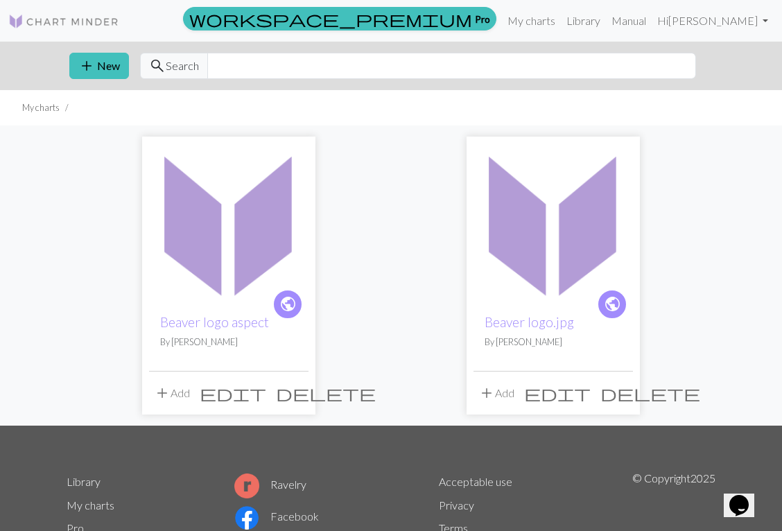
click at [63, 18] on img at bounding box center [63, 21] width 111 height 17
click at [105, 64] on button "add New" at bounding box center [99, 66] width 60 height 26
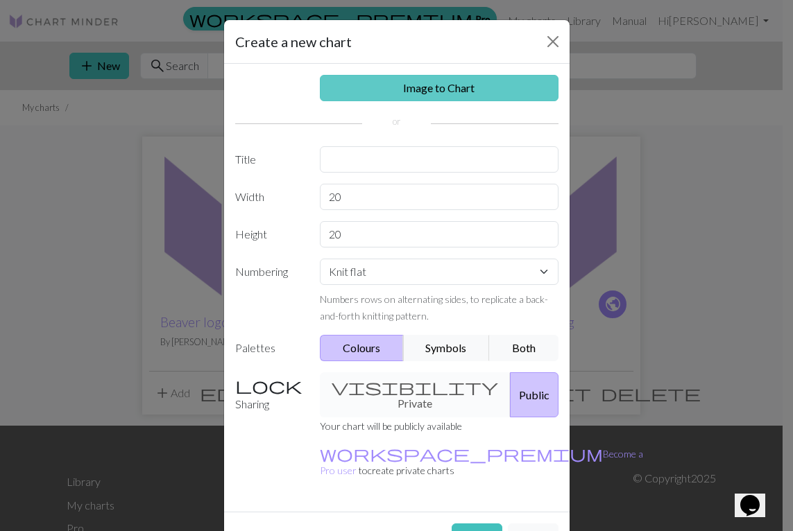
click at [351, 87] on link "Image to Chart" at bounding box center [439, 88] width 239 height 26
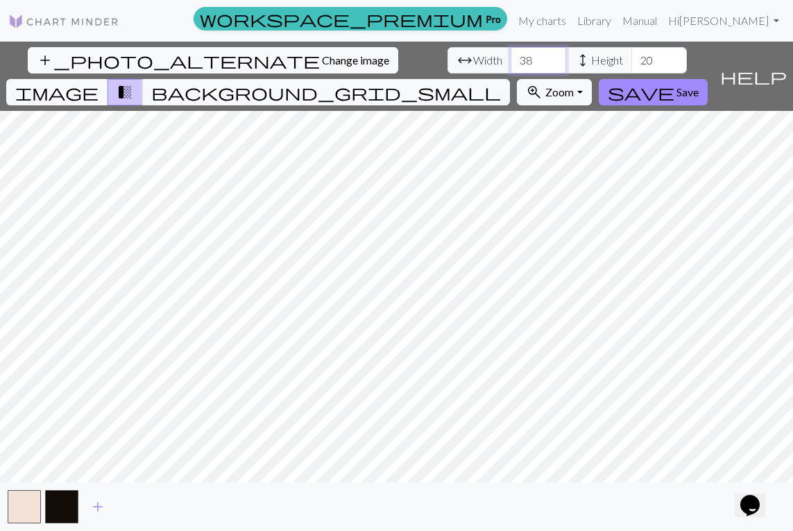
click at [510, 59] on input "38" at bounding box center [537, 60] width 55 height 26
click at [510, 59] on input "39" at bounding box center [537, 60] width 55 height 26
click at [510, 59] on input "40" at bounding box center [537, 60] width 55 height 26
click at [510, 59] on input "41" at bounding box center [537, 60] width 55 height 26
click at [510, 59] on input "42" at bounding box center [537, 60] width 55 height 26
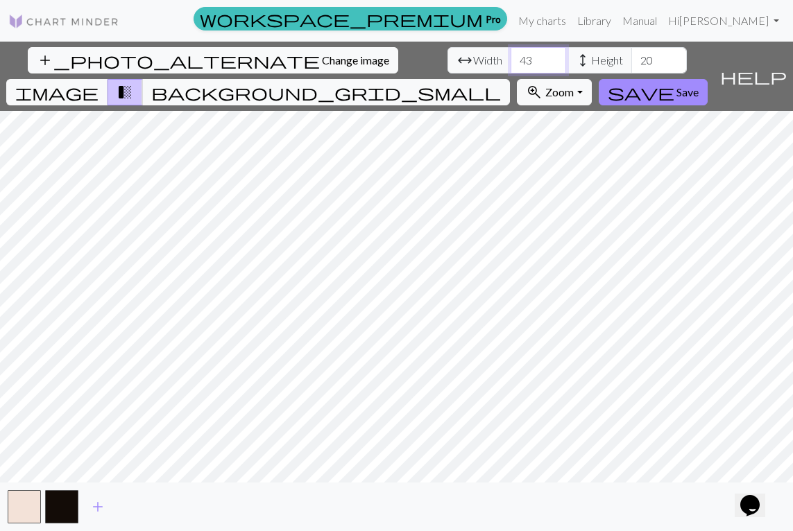
click at [510, 59] on input "43" at bounding box center [537, 60] width 55 height 26
click at [510, 59] on input "44" at bounding box center [537, 60] width 55 height 26
click at [510, 59] on input "45" at bounding box center [537, 60] width 55 height 26
click at [510, 59] on input "46" at bounding box center [537, 60] width 55 height 26
click at [510, 59] on input "47" at bounding box center [537, 60] width 55 height 26
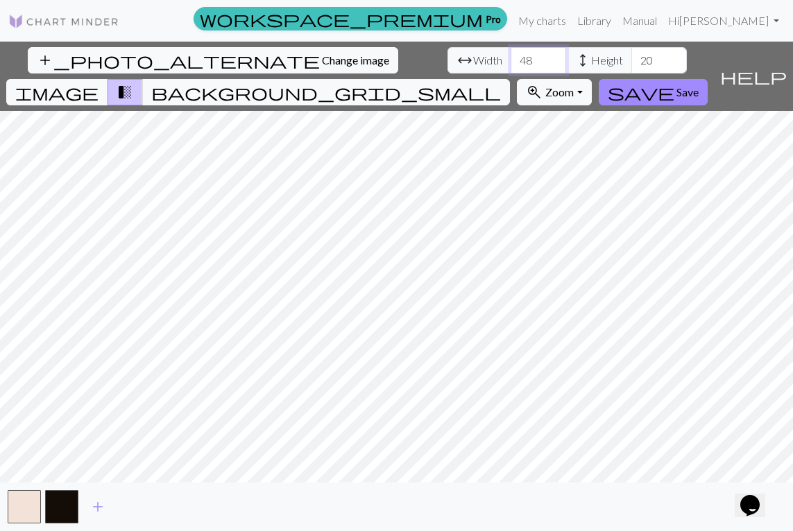
click at [510, 59] on input "48" at bounding box center [537, 60] width 55 height 26
click at [510, 59] on input "49" at bounding box center [537, 60] width 55 height 26
click at [510, 58] on input "50" at bounding box center [537, 60] width 55 height 26
click at [510, 58] on input "51" at bounding box center [537, 60] width 55 height 26
click at [510, 58] on input "52" at bounding box center [537, 60] width 55 height 26
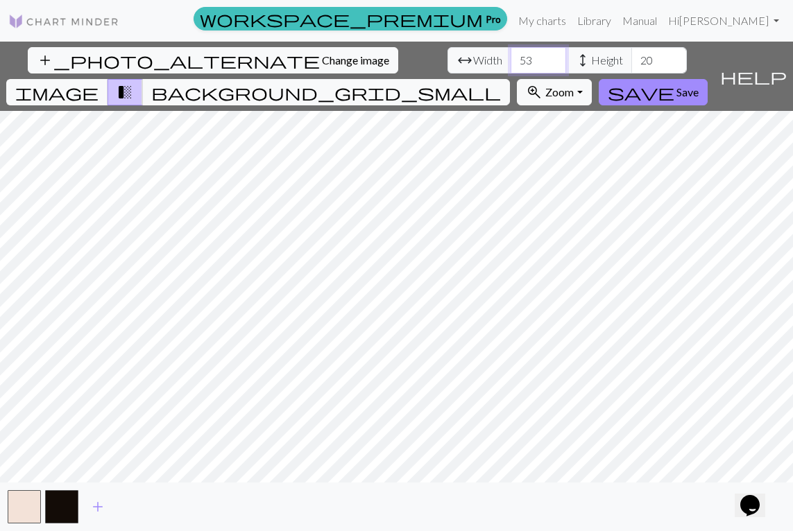
click at [510, 57] on input "53" at bounding box center [537, 60] width 55 height 26
click at [510, 57] on input "54" at bounding box center [537, 60] width 55 height 26
click at [510, 57] on input "55" at bounding box center [537, 60] width 55 height 26
click at [510, 57] on input "56" at bounding box center [537, 60] width 55 height 26
click at [510, 57] on input "57" at bounding box center [537, 60] width 55 height 26
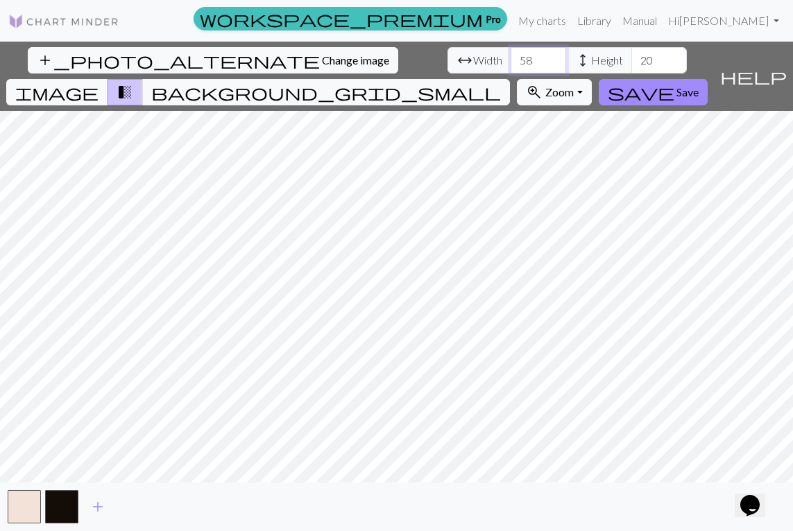
click at [510, 57] on input "58" at bounding box center [537, 60] width 55 height 26
click at [510, 57] on input "59" at bounding box center [537, 60] width 55 height 26
click at [510, 57] on input "60" at bounding box center [537, 60] width 55 height 26
click at [510, 57] on input "61" at bounding box center [537, 60] width 55 height 26
click at [510, 57] on input "62" at bounding box center [537, 60] width 55 height 26
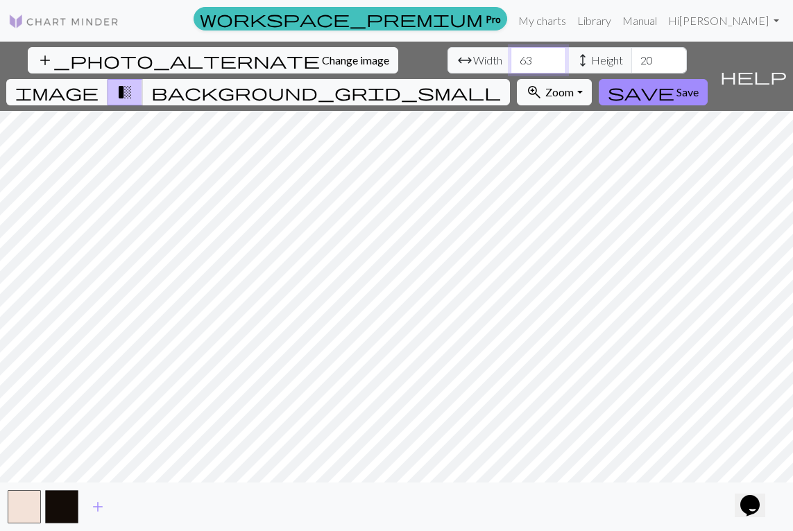
click at [510, 57] on input "63" at bounding box center [537, 60] width 55 height 26
click at [510, 57] on input "64" at bounding box center [537, 60] width 55 height 26
click at [510, 57] on input "65" at bounding box center [537, 60] width 55 height 26
click at [510, 57] on input "66" at bounding box center [537, 60] width 55 height 26
click at [510, 57] on input "67" at bounding box center [537, 60] width 55 height 26
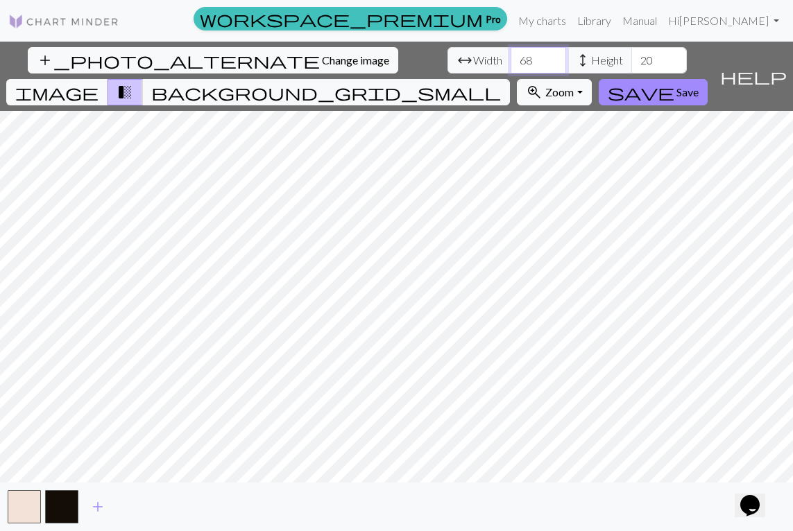
click at [510, 57] on input "68" at bounding box center [537, 60] width 55 height 26
click at [510, 57] on input "69" at bounding box center [537, 60] width 55 height 26
click at [510, 57] on input "70" at bounding box center [537, 60] width 55 height 26
click at [510, 57] on input "71" at bounding box center [537, 60] width 55 height 26
type input "70"
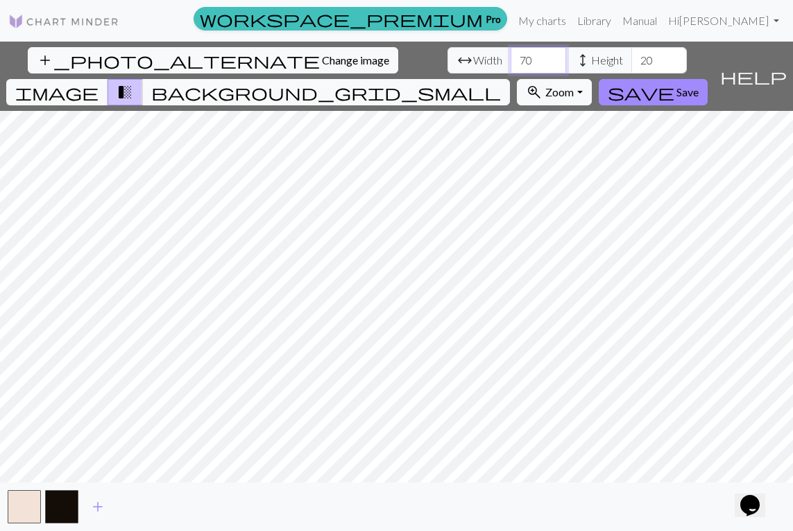
click at [510, 62] on input "70" at bounding box center [537, 60] width 55 height 26
click at [631, 58] on input "50" at bounding box center [658, 60] width 55 height 26
click at [631, 58] on input "72" at bounding box center [658, 60] width 55 height 26
click at [631, 58] on input "73" at bounding box center [658, 60] width 55 height 26
click at [631, 58] on input "74" at bounding box center [658, 60] width 55 height 26
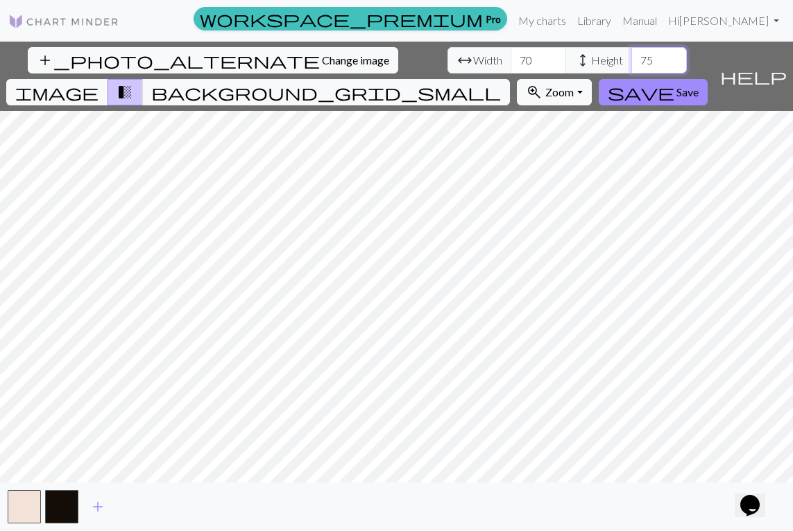
click at [631, 58] on input "75" at bounding box center [658, 60] width 55 height 26
click at [631, 58] on input "76" at bounding box center [658, 60] width 55 height 26
click at [631, 58] on input "77" at bounding box center [658, 60] width 55 height 26
click at [631, 58] on input "78" at bounding box center [658, 60] width 55 height 26
click at [631, 58] on input "79" at bounding box center [658, 60] width 55 height 26
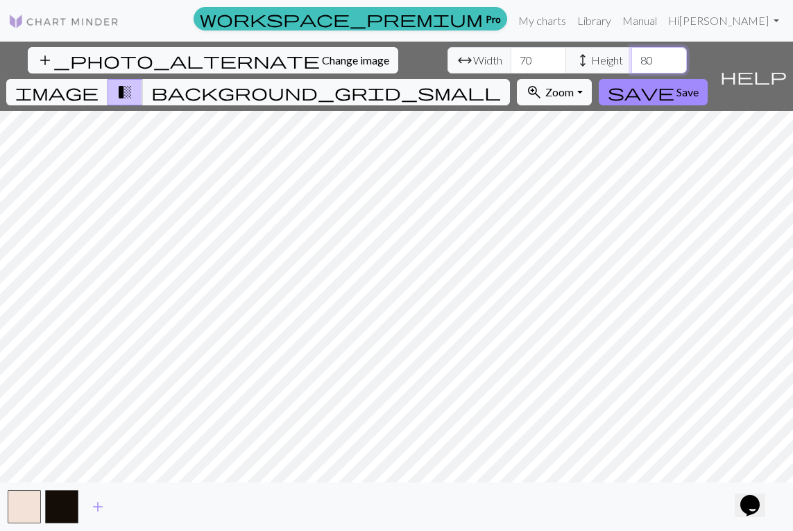
click at [631, 58] on input "80" at bounding box center [658, 60] width 55 height 26
click at [631, 58] on input "81" at bounding box center [658, 60] width 55 height 26
click at [631, 58] on input "82" at bounding box center [658, 60] width 55 height 26
click at [631, 58] on input "83" at bounding box center [658, 60] width 55 height 26
click at [631, 58] on input "84" at bounding box center [658, 60] width 55 height 26
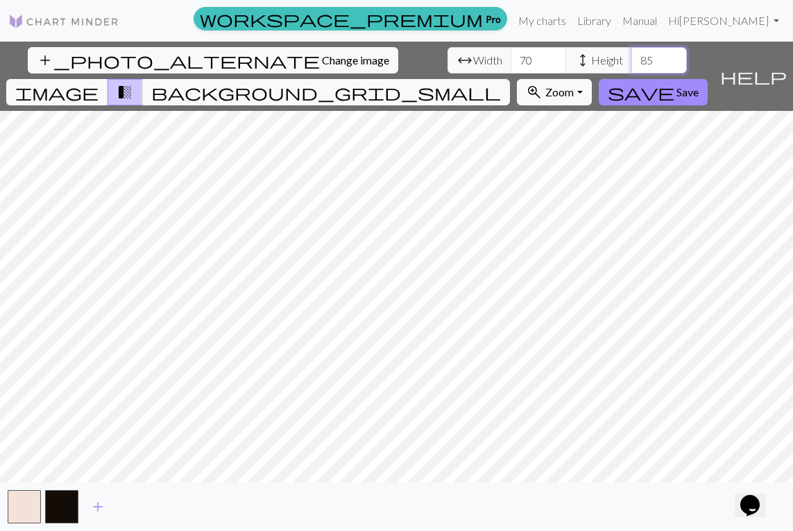
click at [631, 58] on input "85" at bounding box center [658, 60] width 55 height 26
click at [631, 58] on input "86" at bounding box center [658, 60] width 55 height 26
click at [631, 58] on input "87" at bounding box center [658, 60] width 55 height 26
click at [631, 58] on input "88" at bounding box center [658, 60] width 55 height 26
click at [631, 58] on input "89" at bounding box center [658, 60] width 55 height 26
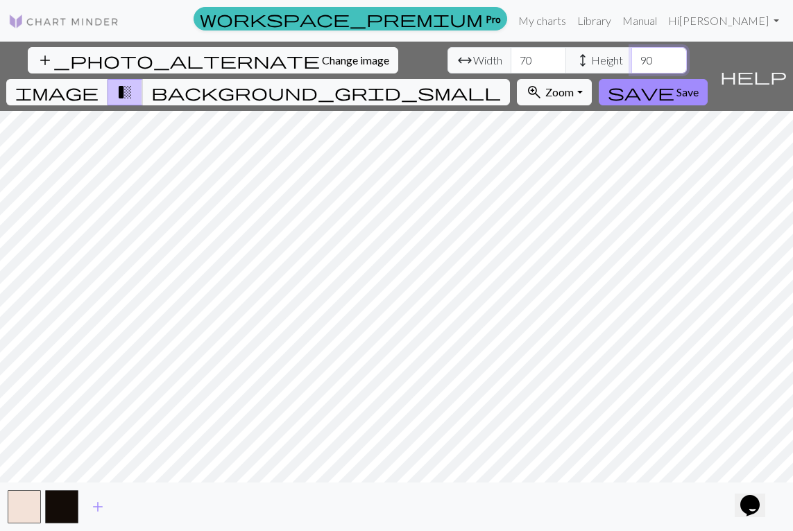
click at [631, 58] on input "90" at bounding box center [658, 60] width 55 height 26
click at [631, 58] on input "91" at bounding box center [658, 60] width 55 height 26
click at [631, 58] on input "92" at bounding box center [658, 60] width 55 height 26
type input "93"
click at [631, 58] on input "93" at bounding box center [658, 60] width 55 height 26
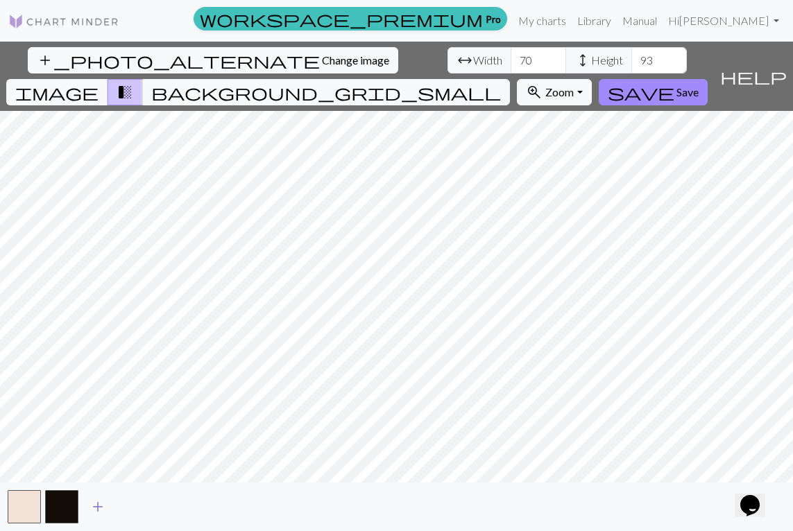
click at [97, 501] on span "add" at bounding box center [97, 506] width 17 height 19
click at [133, 504] on span "add" at bounding box center [135, 506] width 17 height 19
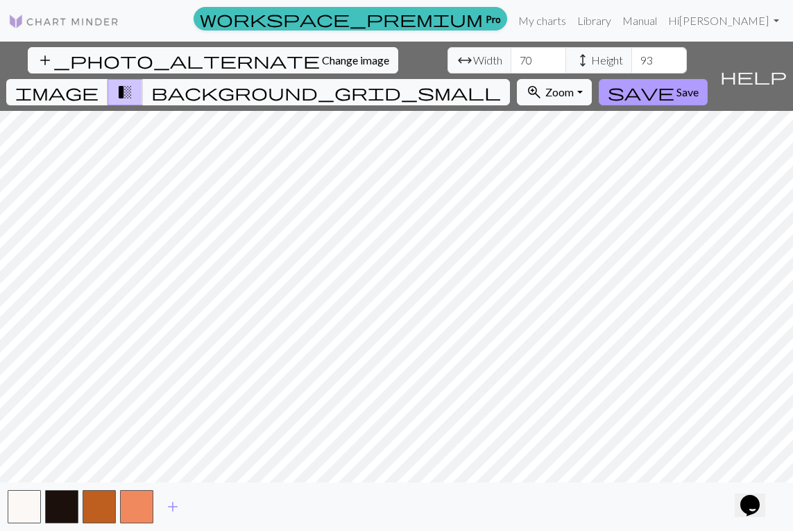
click at [698, 85] on span "Save" at bounding box center [687, 91] width 22 height 13
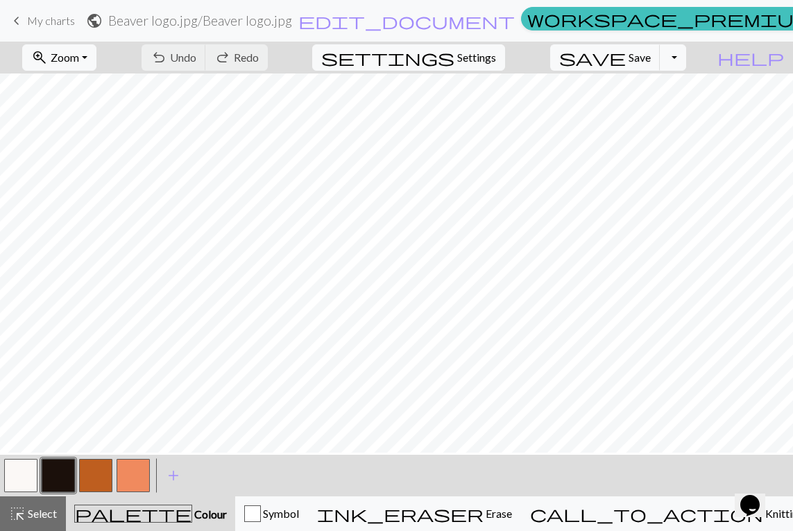
scroll to position [15, 0]
click at [96, 55] on button "zoom_in Zoom Zoom" at bounding box center [59, 57] width 74 height 26
click at [90, 164] on button "50%" at bounding box center [78, 166] width 110 height 22
click at [686, 51] on button "Toggle Dropdown" at bounding box center [672, 57] width 26 height 26
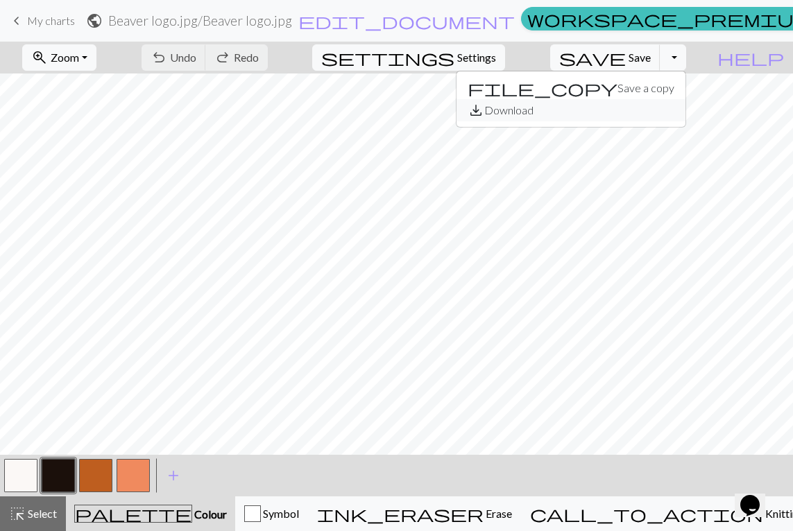
click at [661, 107] on button "save_alt Download" at bounding box center [570, 110] width 229 height 22
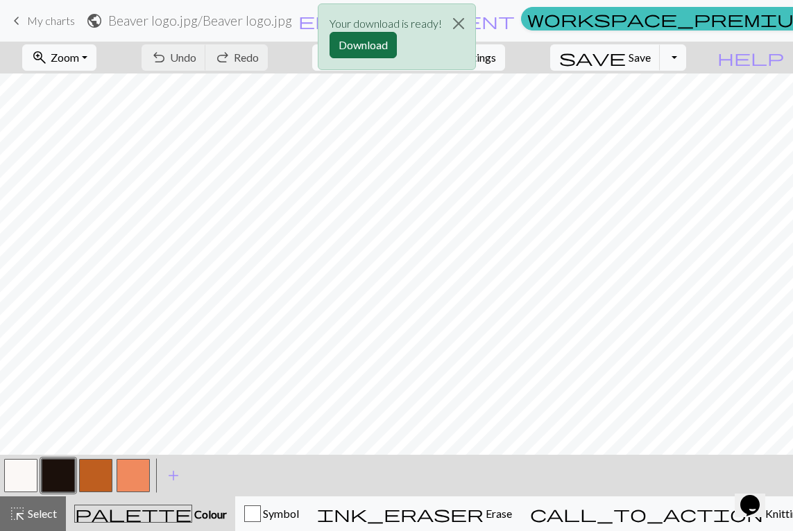
click at [379, 44] on button "Download" at bounding box center [362, 45] width 67 height 26
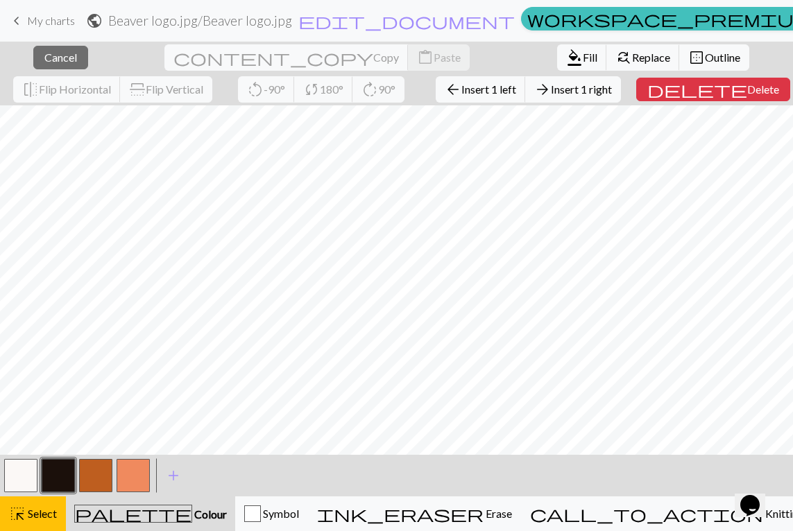
click at [487, 92] on div "close Cancel content_copy Copy content_paste Paste format_color_fill Fill find_…" at bounding box center [396, 287] width 793 height 490
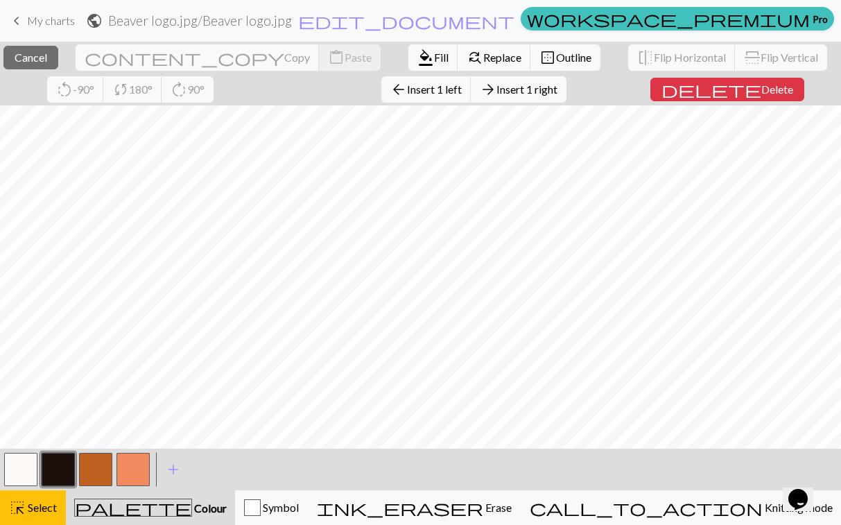
click at [379, 87] on div "close Cancel content_copy Copy content_paste Paste format_color_fill Fill find_…" at bounding box center [420, 74] width 841 height 64
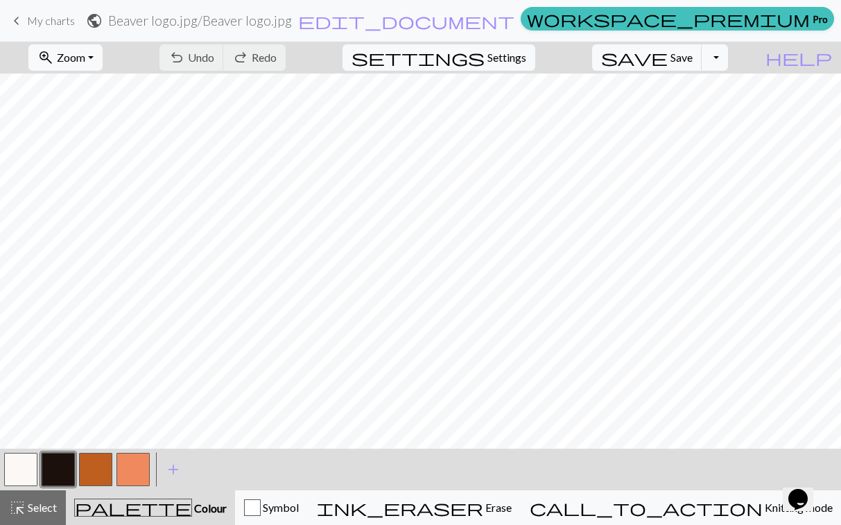
click at [52, 19] on span "My charts" at bounding box center [51, 20] width 48 height 13
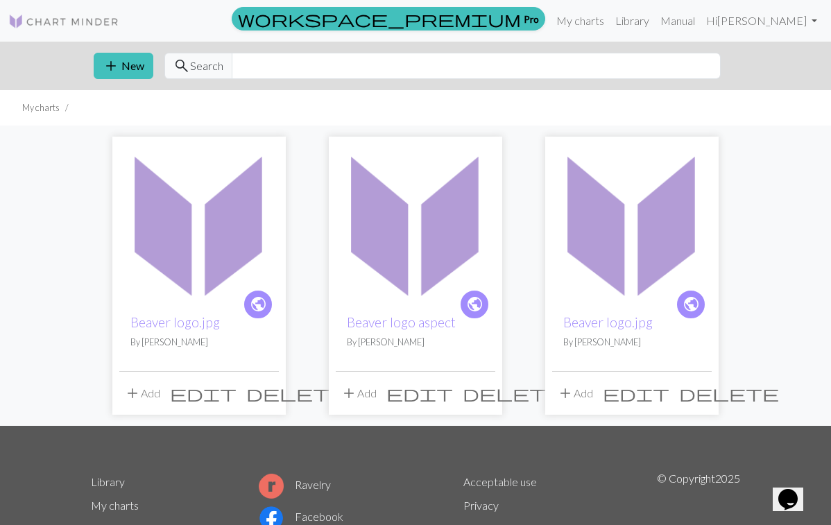
click at [453, 388] on span "edit" at bounding box center [419, 392] width 67 height 19
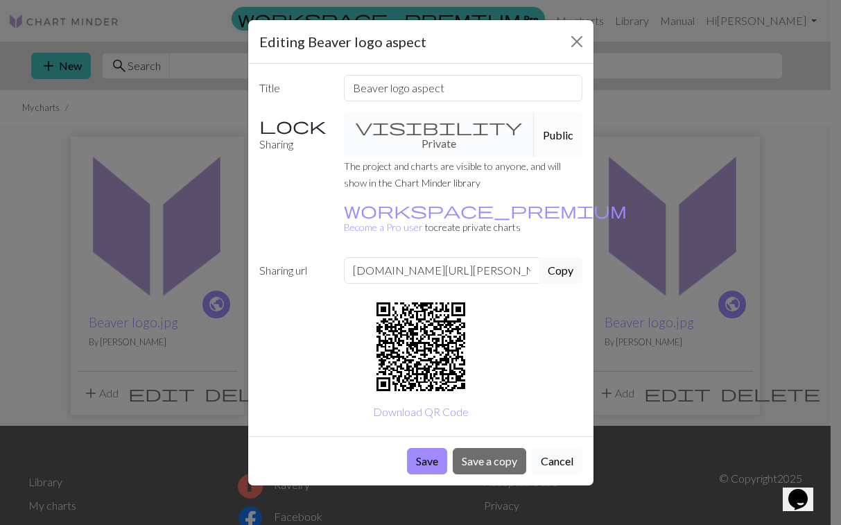
click at [557, 448] on button "Cancel" at bounding box center [557, 461] width 51 height 26
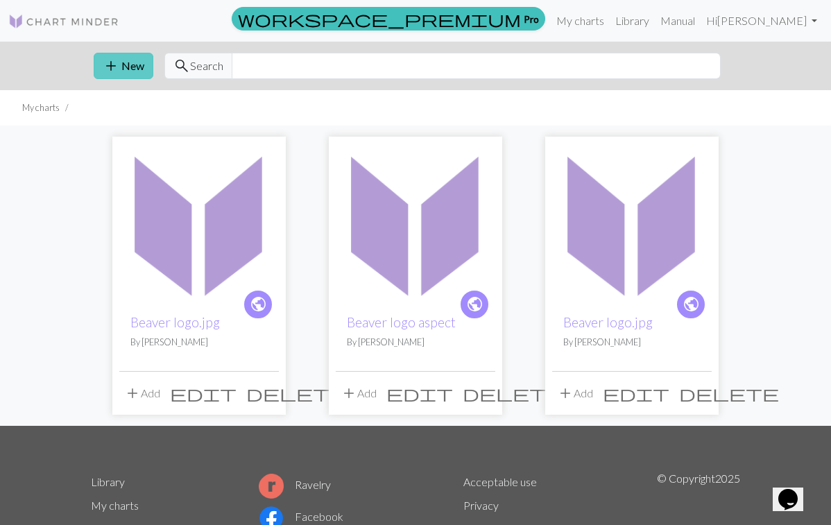
click at [136, 65] on button "add New" at bounding box center [124, 66] width 60 height 26
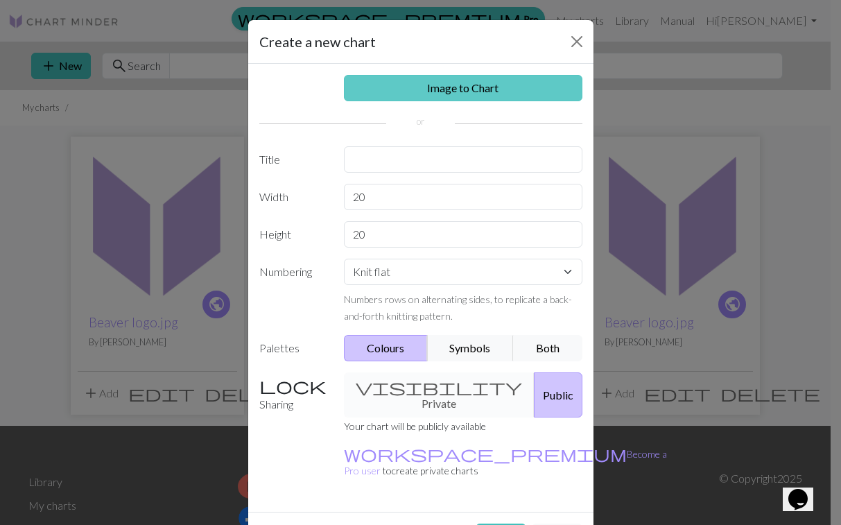
click at [362, 86] on link "Image to Chart" at bounding box center [463, 88] width 239 height 26
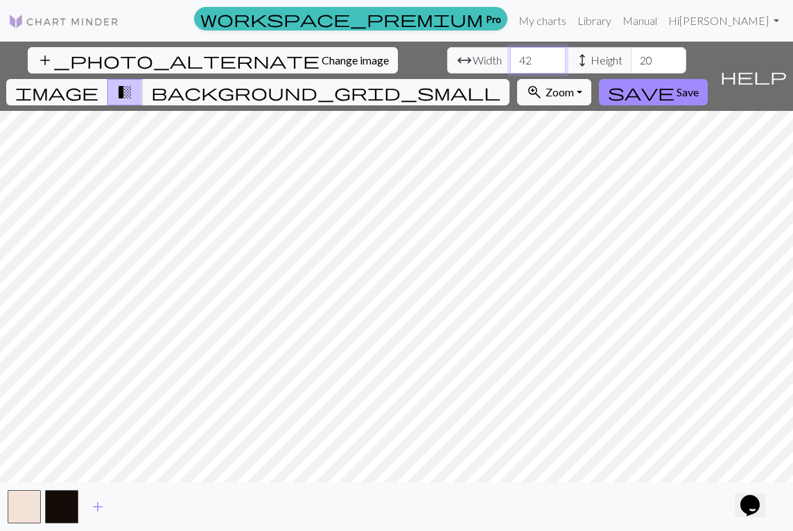
click at [510, 58] on input "42" at bounding box center [537, 60] width 55 height 26
click at [510, 57] on input "43" at bounding box center [537, 60] width 55 height 26
click at [510, 57] on input "44" at bounding box center [537, 60] width 55 height 26
click at [510, 57] on input "45" at bounding box center [537, 60] width 55 height 26
click at [510, 57] on input "46" at bounding box center [537, 60] width 55 height 26
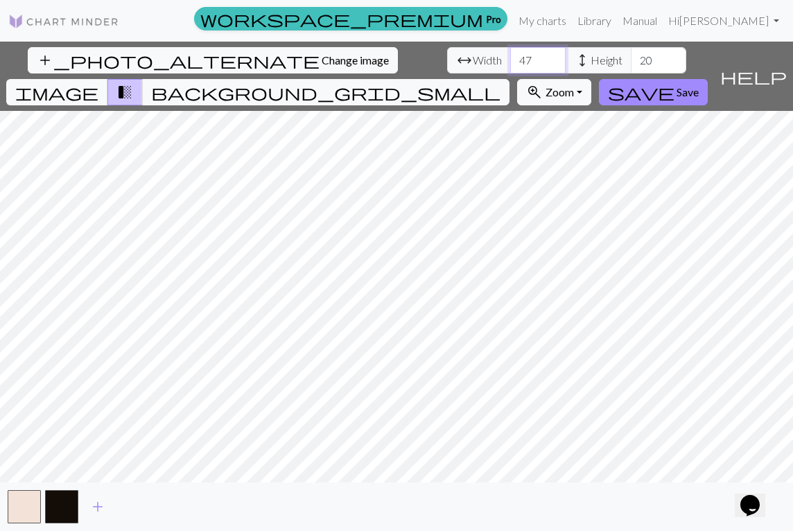
click at [510, 57] on input "47" at bounding box center [537, 60] width 55 height 26
click at [510, 57] on input "48" at bounding box center [537, 60] width 55 height 26
click at [510, 57] on input "49" at bounding box center [537, 60] width 55 height 26
click at [510, 57] on input "50" at bounding box center [537, 60] width 55 height 26
click at [510, 57] on input "51" at bounding box center [537, 60] width 55 height 26
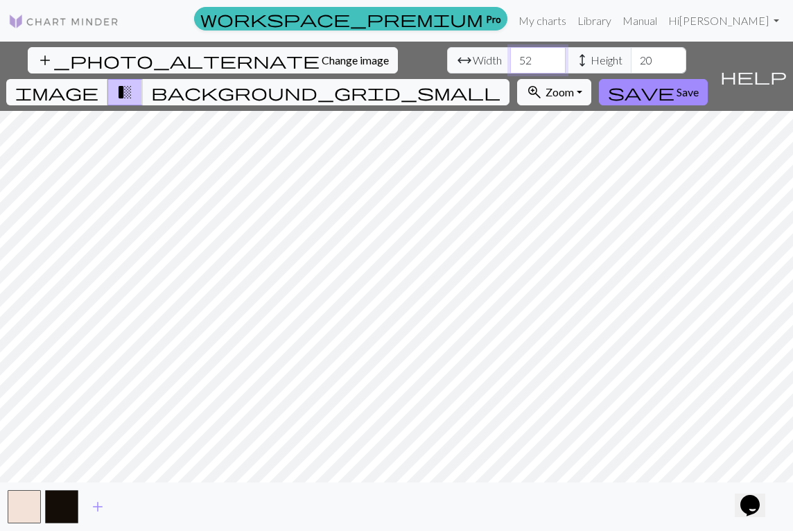
click at [510, 57] on input "52" at bounding box center [537, 60] width 55 height 26
click at [510, 57] on input "53" at bounding box center [537, 60] width 55 height 26
click at [510, 57] on input "54" at bounding box center [537, 60] width 55 height 26
click at [510, 57] on input "55" at bounding box center [537, 60] width 55 height 26
click at [510, 57] on input "56" at bounding box center [537, 60] width 55 height 26
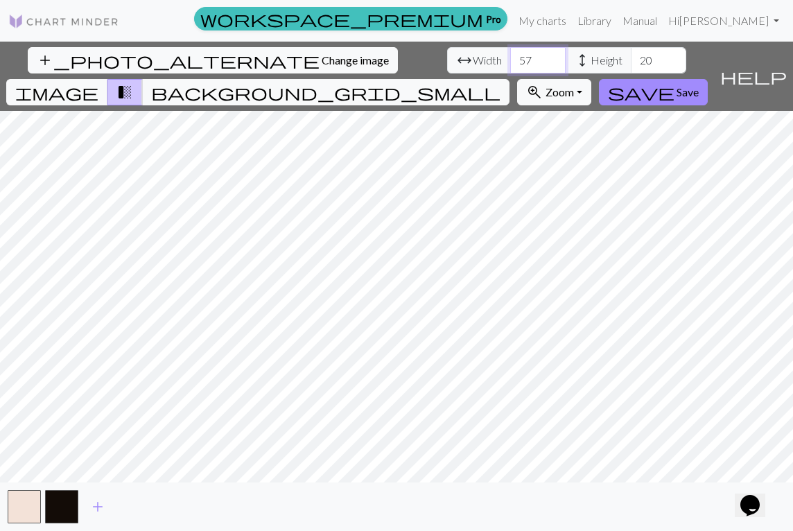
click at [510, 57] on input "57" at bounding box center [537, 60] width 55 height 26
click at [510, 57] on input "58" at bounding box center [537, 60] width 55 height 26
click at [510, 56] on input "67" at bounding box center [537, 60] width 55 height 26
click at [510, 57] on input "68" at bounding box center [537, 60] width 55 height 26
click at [510, 57] on input "69" at bounding box center [537, 60] width 55 height 26
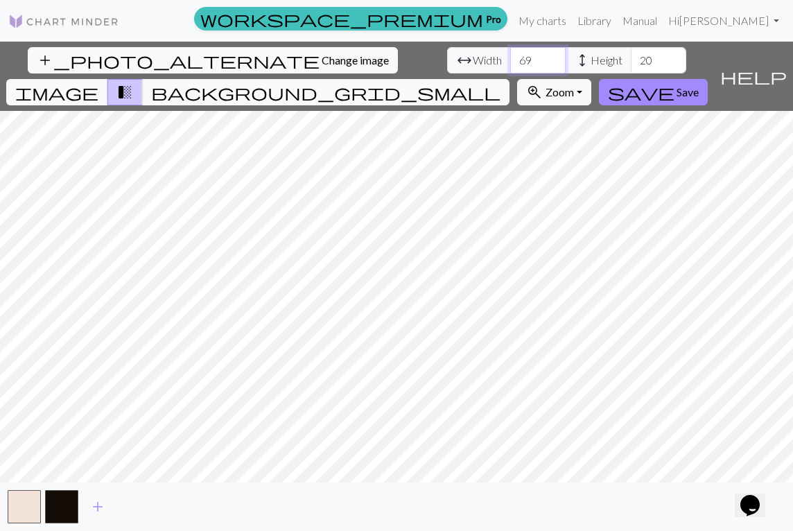
type input "70"
click at [510, 57] on input "70" at bounding box center [537, 60] width 55 height 26
click at [631, 53] on input "78" at bounding box center [658, 60] width 55 height 26
click at [631, 55] on input "96" at bounding box center [658, 60] width 55 height 26
click at [631, 61] on input "95" at bounding box center [658, 60] width 55 height 26
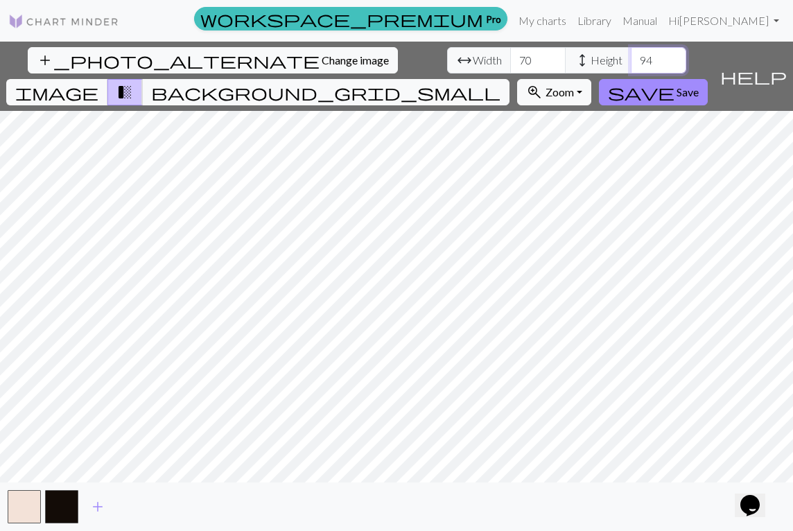
click at [631, 61] on input "94" at bounding box center [658, 60] width 55 height 26
type input "93"
click at [631, 61] on input "93" at bounding box center [658, 60] width 55 height 26
click at [98, 506] on span "add" at bounding box center [97, 506] width 17 height 19
click at [141, 503] on span "add" at bounding box center [135, 506] width 17 height 19
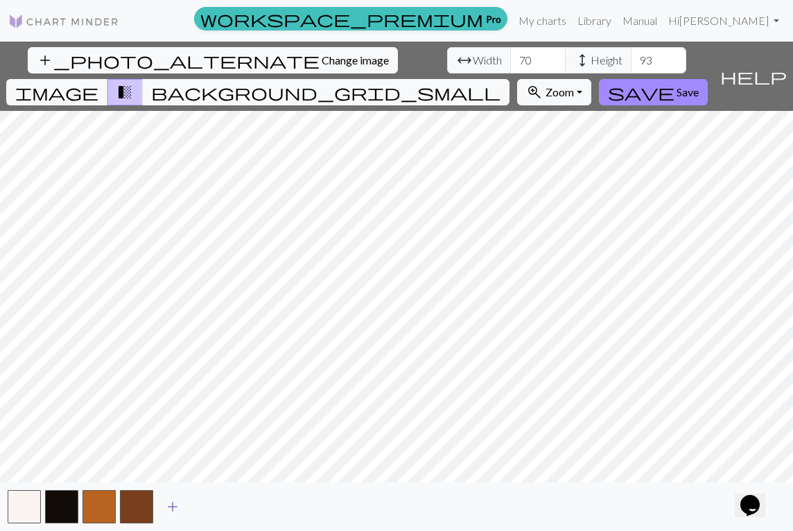
click at [174, 505] on span "add" at bounding box center [172, 506] width 17 height 19
click at [175, 504] on button "button" at bounding box center [173, 506] width 33 height 33
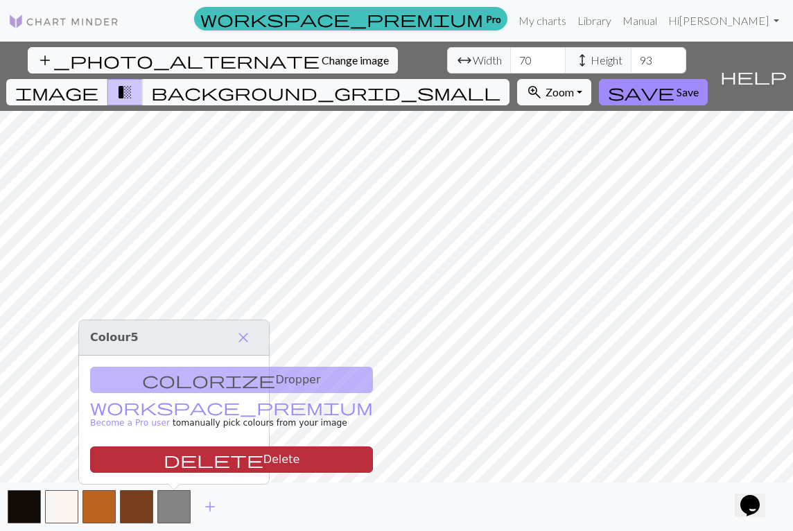
click at [198, 456] on button "delete Delete" at bounding box center [231, 460] width 283 height 26
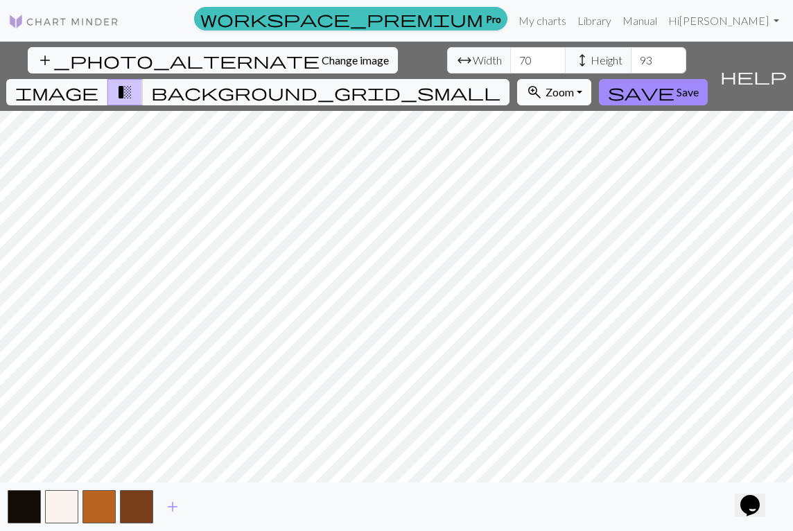
click at [574, 85] on span "Zoom" at bounding box center [560, 91] width 28 height 13
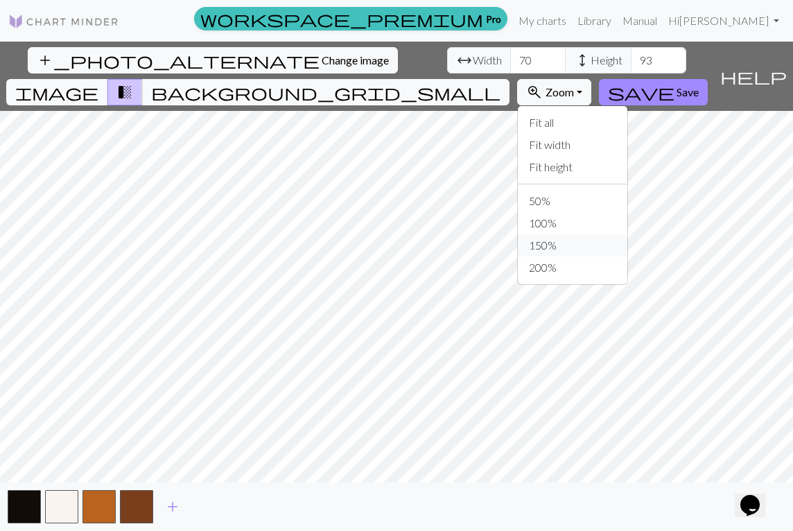
click at [603, 234] on button "150%" at bounding box center [573, 245] width 110 height 22
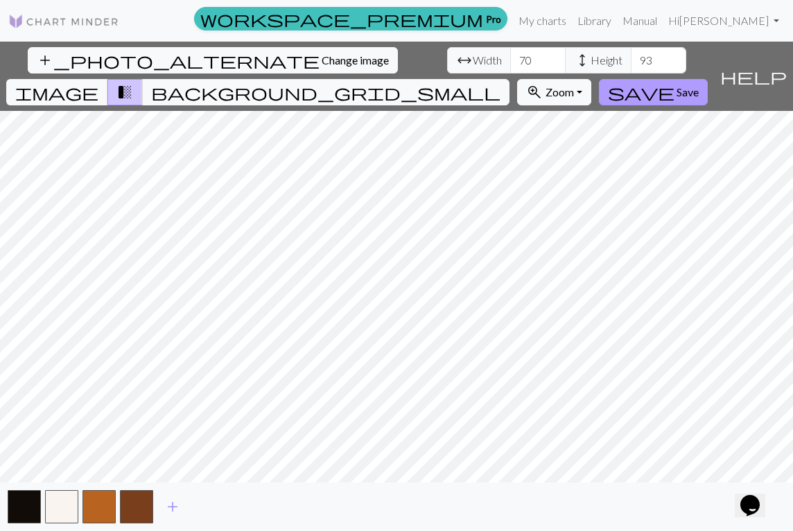
click at [699, 85] on span "Save" at bounding box center [688, 91] width 22 height 13
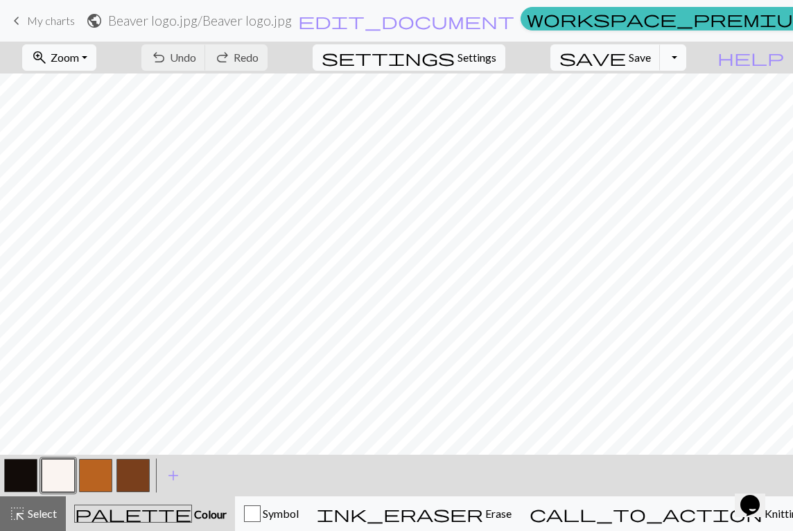
click at [686, 54] on button "Toggle Dropdown" at bounding box center [673, 57] width 26 height 26
click at [657, 109] on button "save_alt Download" at bounding box center [571, 110] width 229 height 22
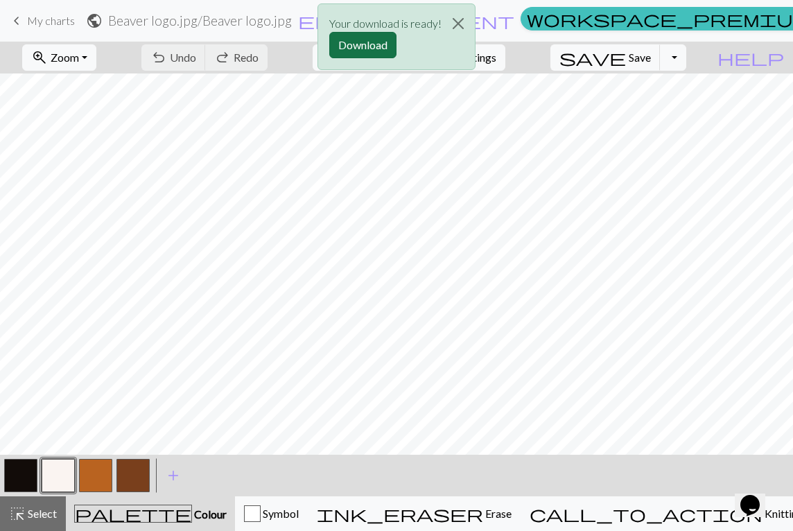
click at [371, 40] on button "Download" at bounding box center [362, 45] width 67 height 26
